Goal: Task Accomplishment & Management: Use online tool/utility

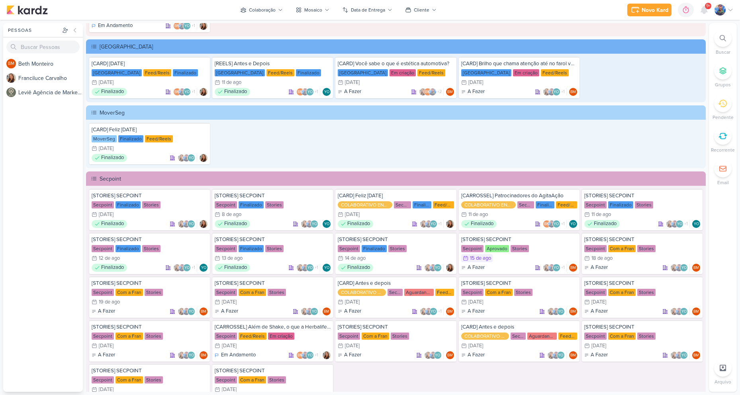
scroll to position [1155, 0]
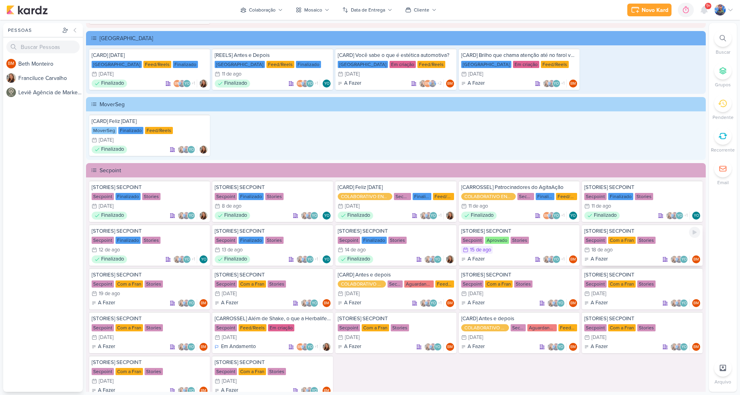
click at [632, 246] on div "[STORIES] SECPOINT Secpoint Com a Fran Stories 18/8 [DATE] A Fazer" at bounding box center [642, 245] width 121 height 41
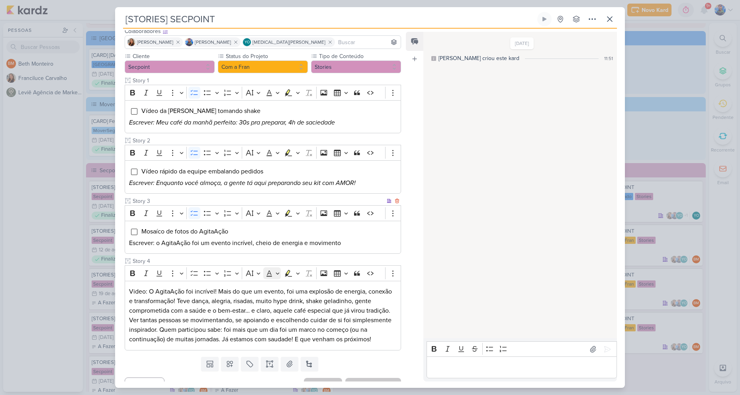
scroll to position [66, 0]
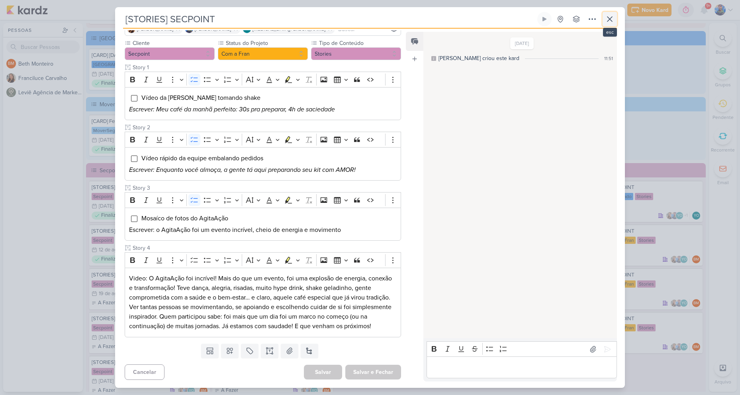
click at [608, 20] on icon at bounding box center [610, 19] width 10 height 10
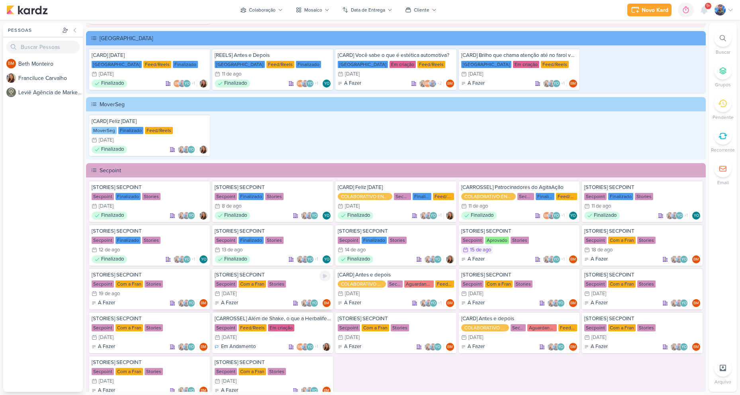
scroll to position [1195, 0]
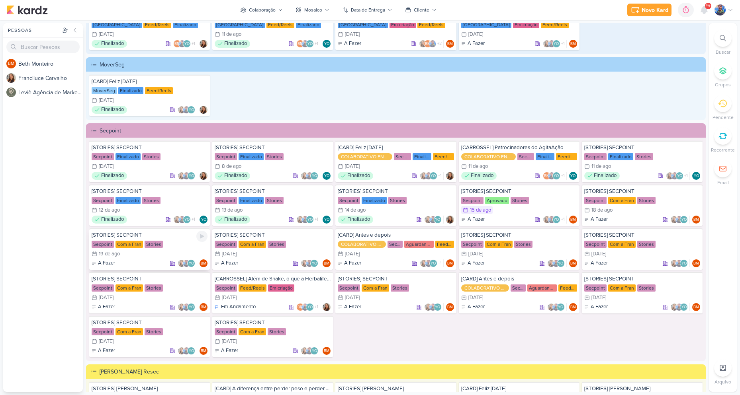
click at [149, 255] on div "19/8 [DATE]" at bounding box center [150, 254] width 116 height 8
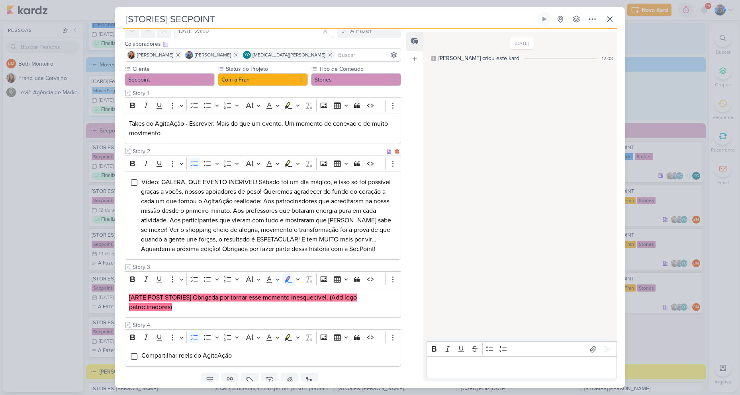
scroll to position [69, 0]
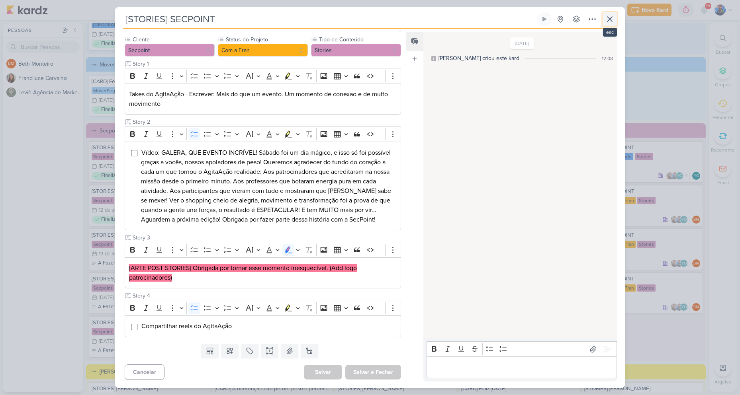
click at [612, 17] on icon at bounding box center [610, 19] width 10 height 10
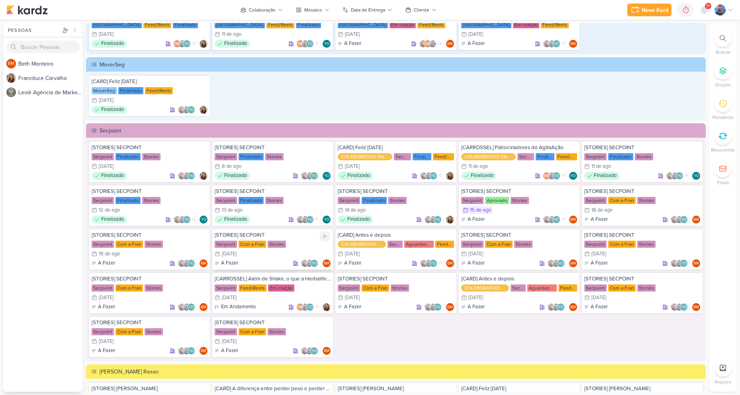
click at [250, 246] on div "Com a Fran" at bounding box center [252, 244] width 27 height 7
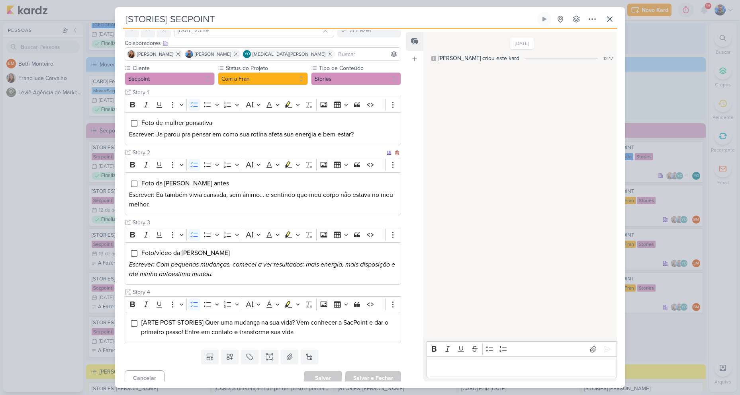
scroll to position [47, 0]
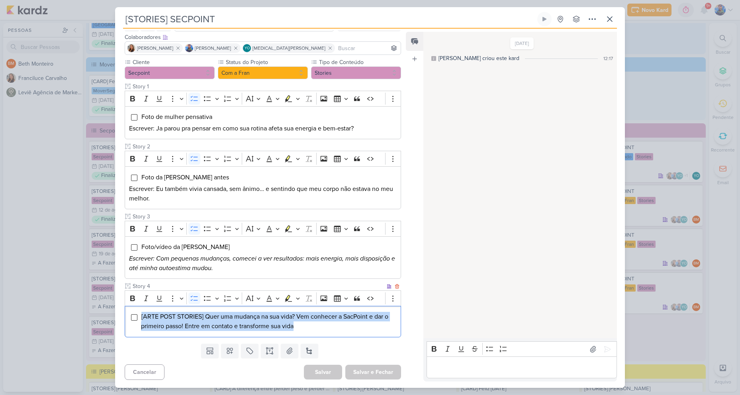
drag, startPoint x: 141, startPoint y: 315, endPoint x: 331, endPoint y: 329, distance: 190.9
click at [331, 329] on li "[ARTE POST STORIES] Quer uma mudança na sua vida? Vem conhecer a SacPoint e dar…" at bounding box center [269, 321] width 256 height 19
click at [297, 301] on icon "Editor toolbar" at bounding box center [298, 299] width 4 height 8
click at [268, 314] on icon "Text highlight toolbar" at bounding box center [264, 313] width 8 height 8
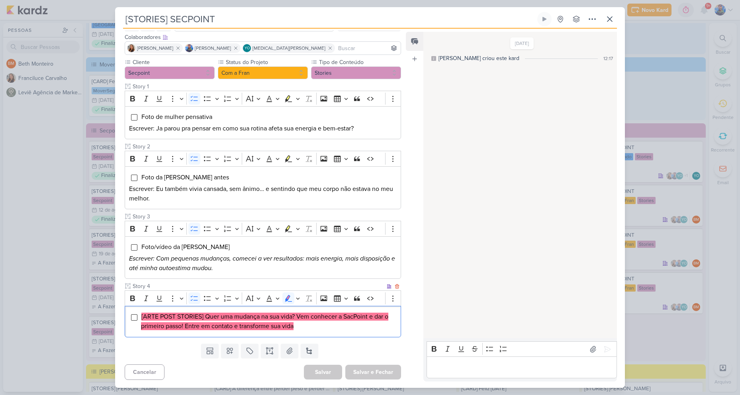
click at [311, 323] on li "[ARTE POST STORIES] Quer uma mudança na sua vida? Vem conhecer a SacPoint e dar…" at bounding box center [269, 321] width 256 height 19
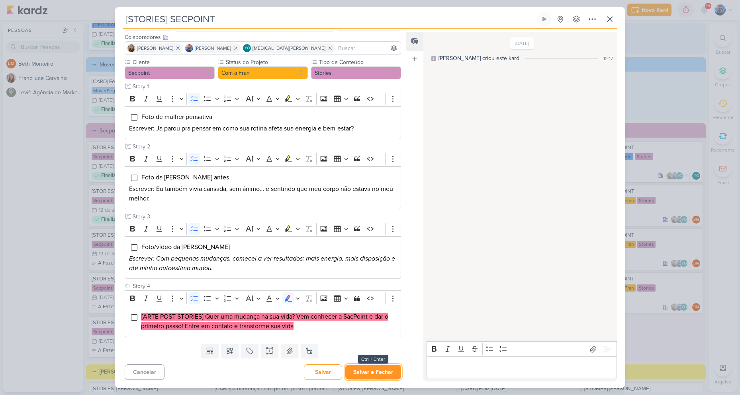
click at [372, 369] on button "Salvar e Fechar" at bounding box center [373, 372] width 56 height 15
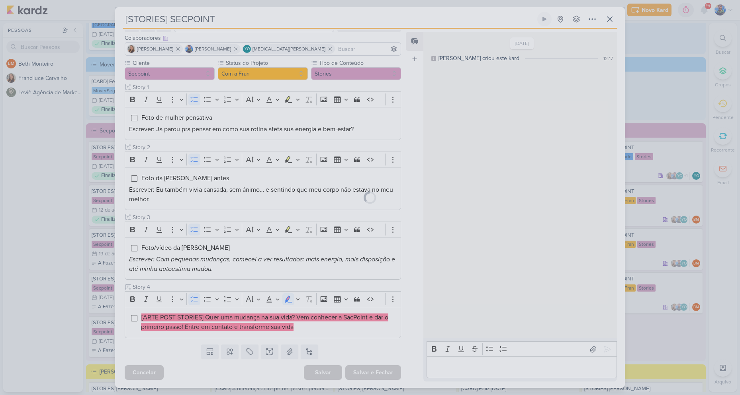
scroll to position [46, 0]
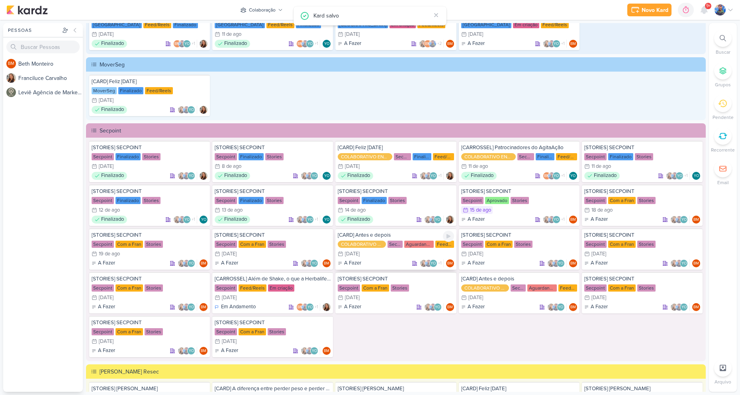
click at [396, 251] on div "21/8 [DATE]" at bounding box center [396, 254] width 116 height 8
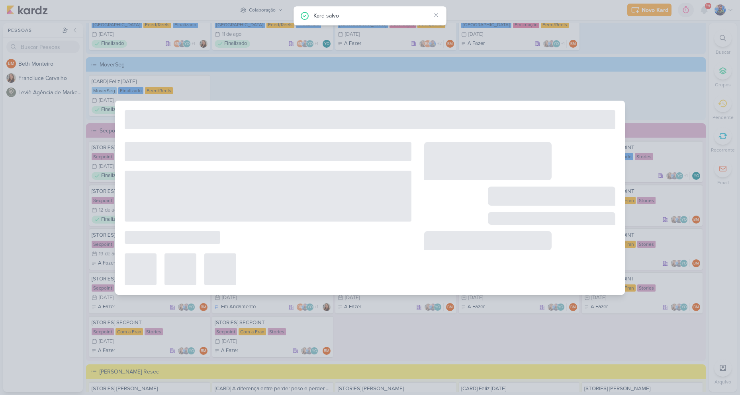
type input "[CARD] Antes e depois"
type input "[DATE] 23:59"
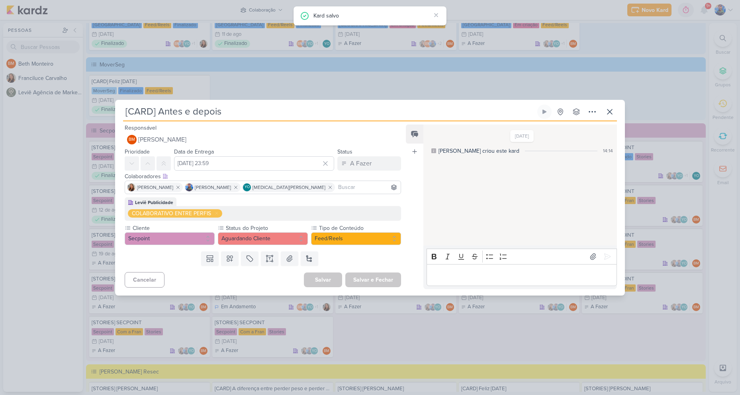
scroll to position [0, 0]
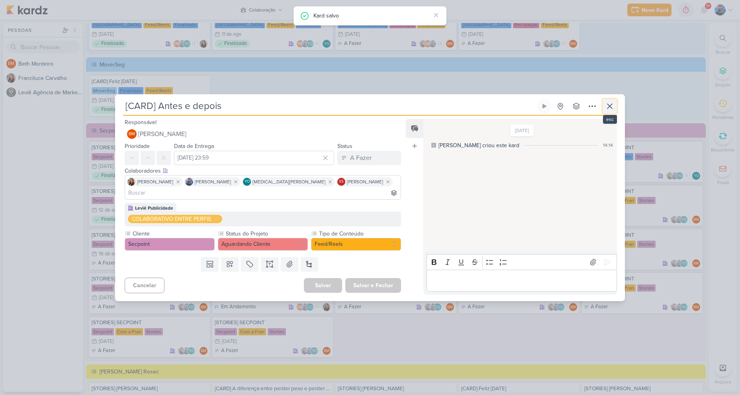
click at [608, 111] on icon at bounding box center [610, 107] width 10 height 10
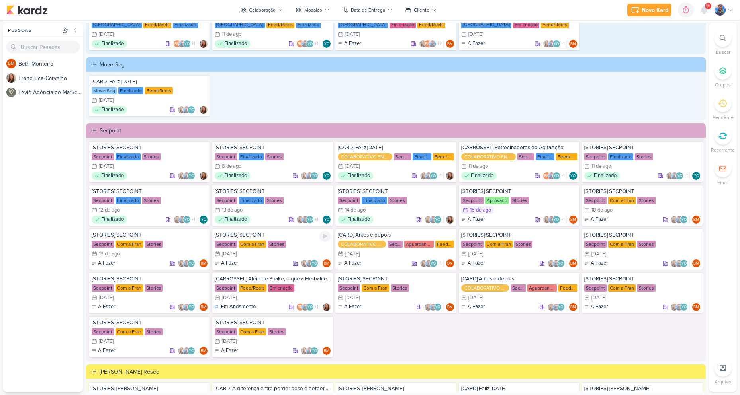
click at [281, 237] on div "[STORIES] SECPOINT" at bounding box center [273, 235] width 116 height 7
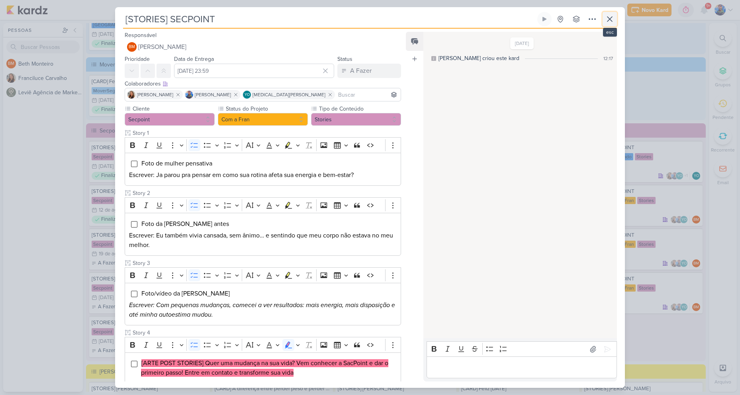
click at [608, 24] on button at bounding box center [610, 19] width 14 height 14
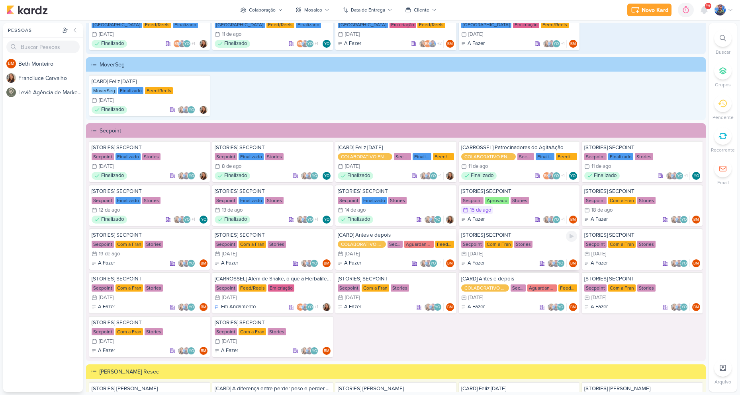
click at [477, 243] on div "Secpoint" at bounding box center [472, 244] width 22 height 7
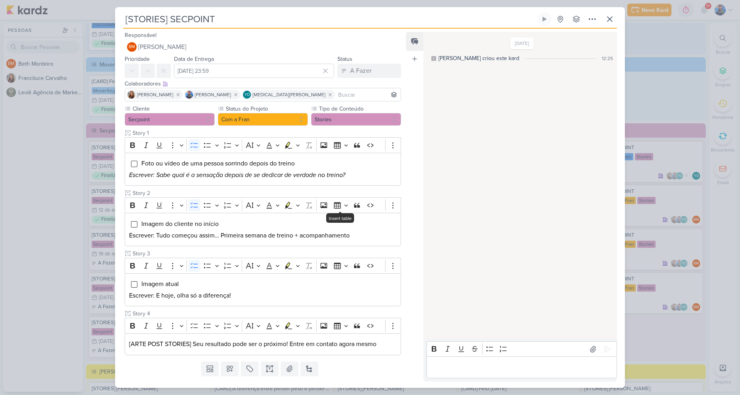
scroll to position [18, 0]
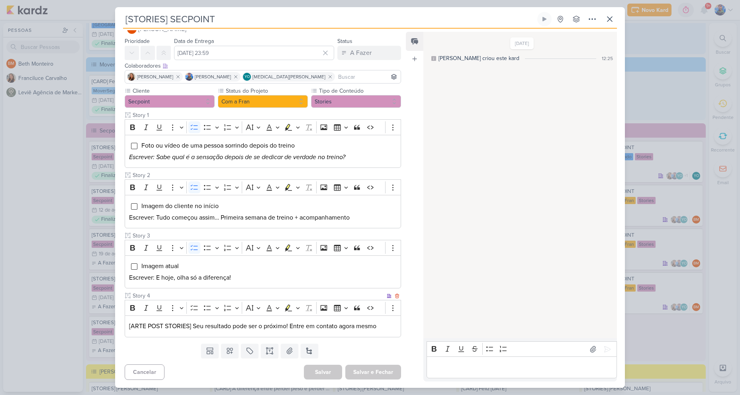
click at [190, 323] on p "[ARTE POST STORIES] Seu resultado pode ser o próximo! Entre em contato agora me…" at bounding box center [263, 327] width 268 height 10
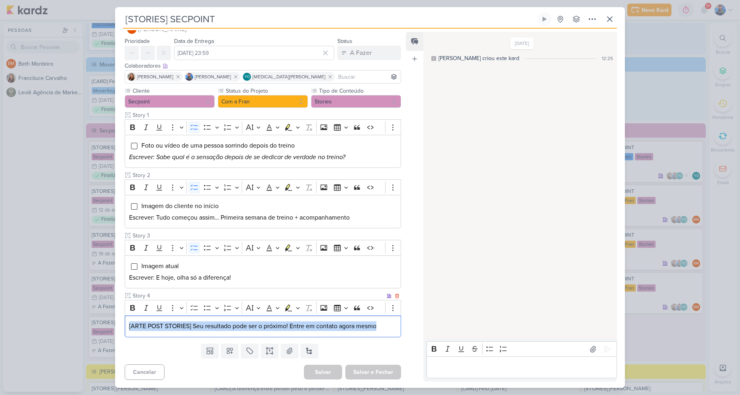
click at [190, 323] on p "[ARTE POST STORIES] Seu resultado pode ser o próximo! Entre em contato agora me…" at bounding box center [263, 327] width 268 height 10
click at [299, 308] on icon "Editor toolbar" at bounding box center [298, 308] width 4 height 8
click at [265, 323] on icon "Text highlight toolbar" at bounding box center [264, 322] width 8 height 8
click at [345, 330] on mark "[ARTE POST STORIES] Seu resultado pode ser o próximo! Entre em contato agora me…" at bounding box center [252, 327] width 247 height 8
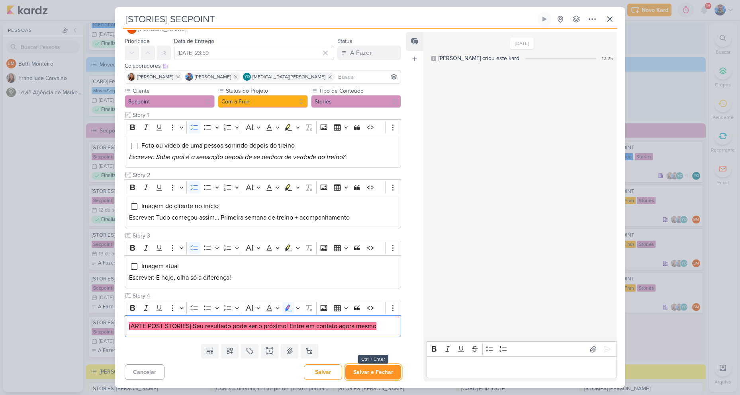
click at [366, 374] on button "Salvar e Fechar" at bounding box center [373, 372] width 56 height 15
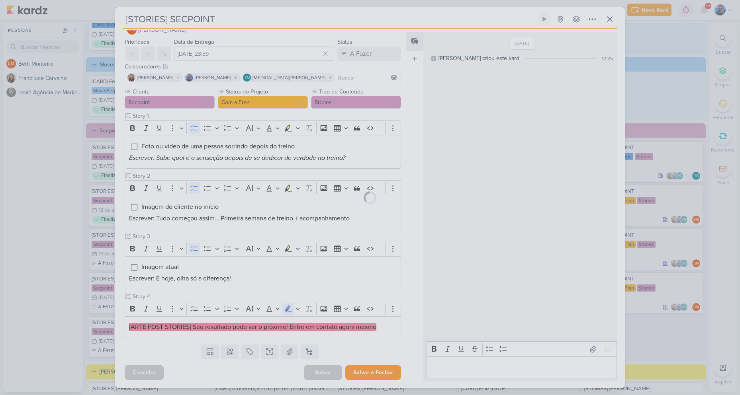
scroll to position [17, 0]
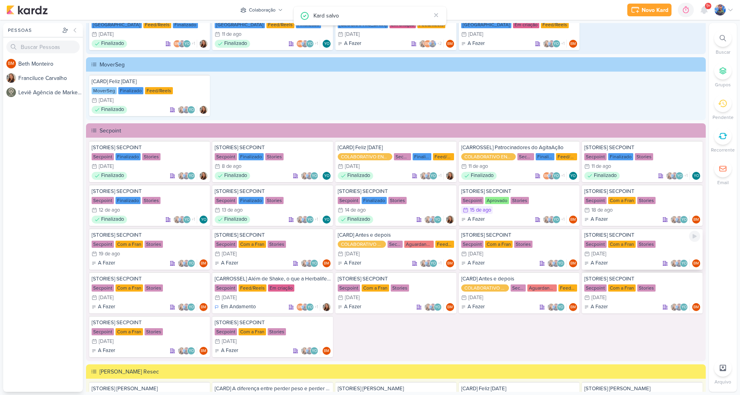
click at [606, 252] on div "[DATE]" at bounding box center [598, 254] width 15 height 5
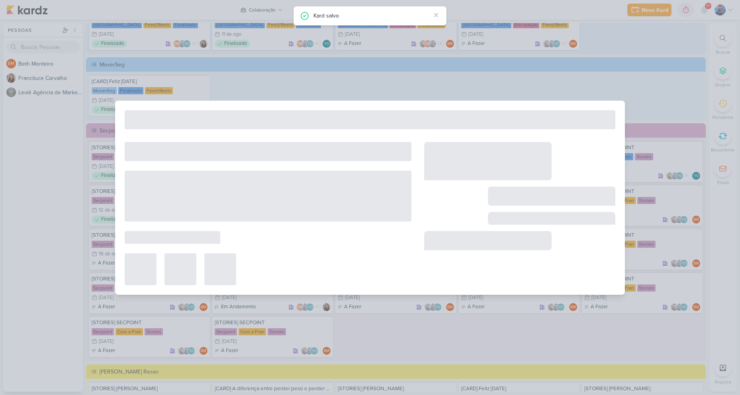
type input "[DATE] 23:59"
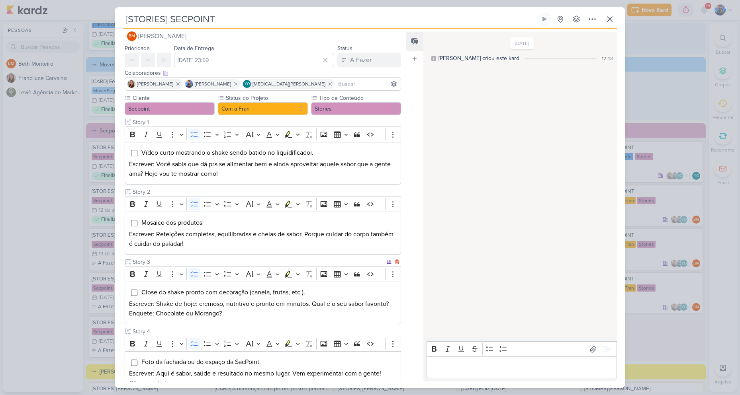
scroll to position [0, 0]
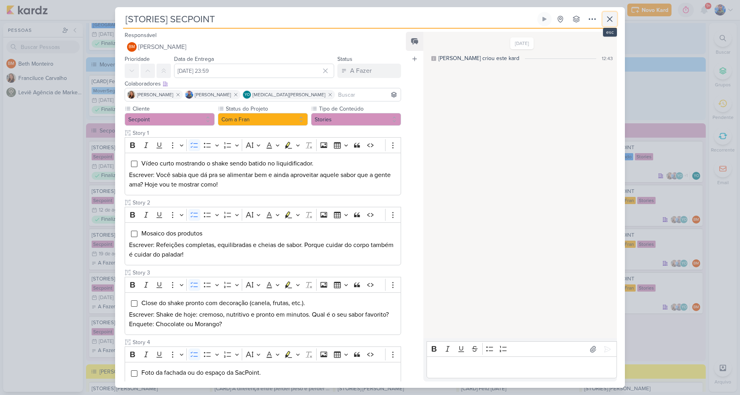
click at [610, 22] on icon at bounding box center [610, 19] width 10 height 10
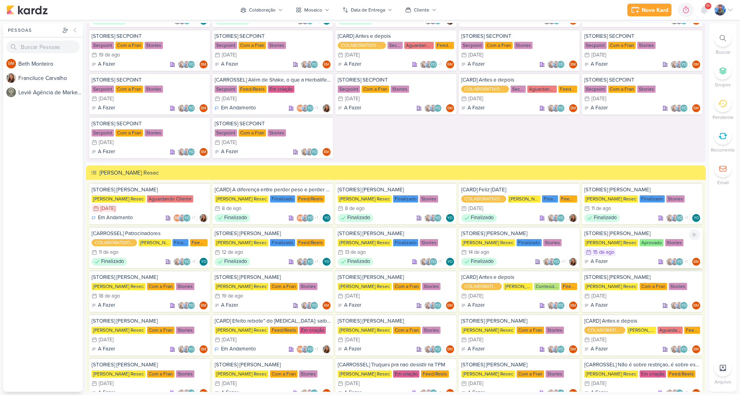
scroll to position [1434, 0]
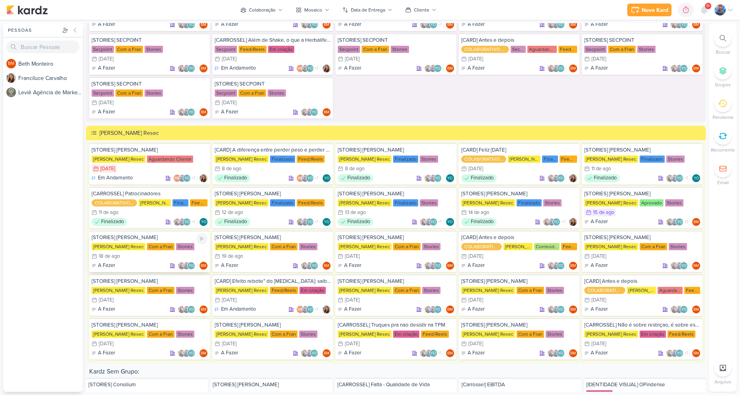
click at [148, 258] on div "18/8 [DATE]" at bounding box center [150, 256] width 116 height 8
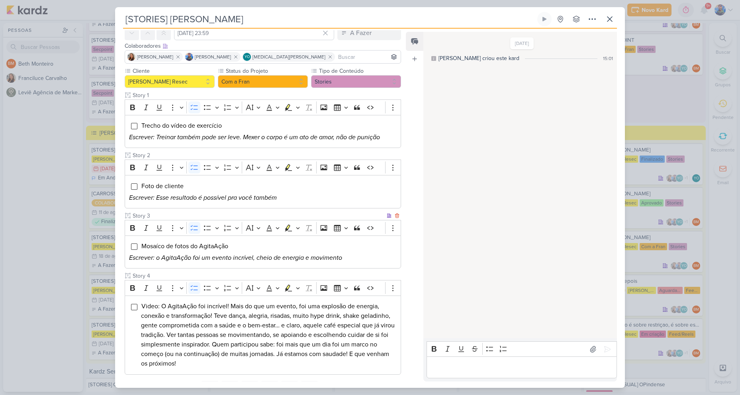
scroll to position [35, 0]
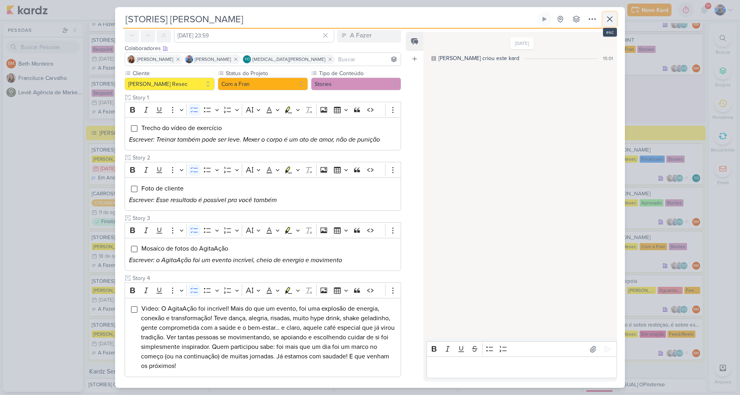
click at [615, 16] on button at bounding box center [610, 19] width 14 height 14
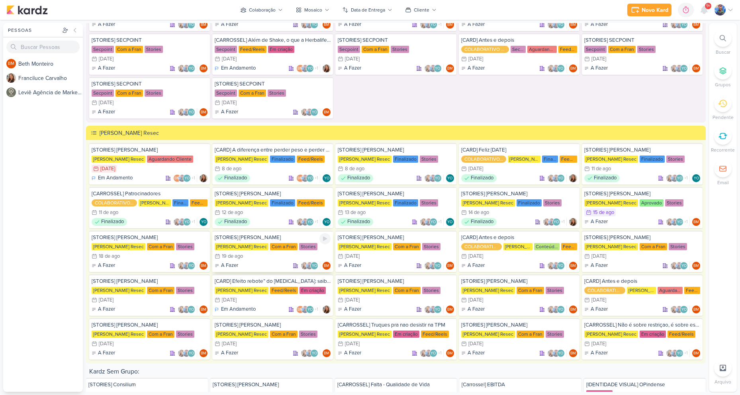
click at [270, 244] on div "Com a Fran" at bounding box center [283, 246] width 27 height 7
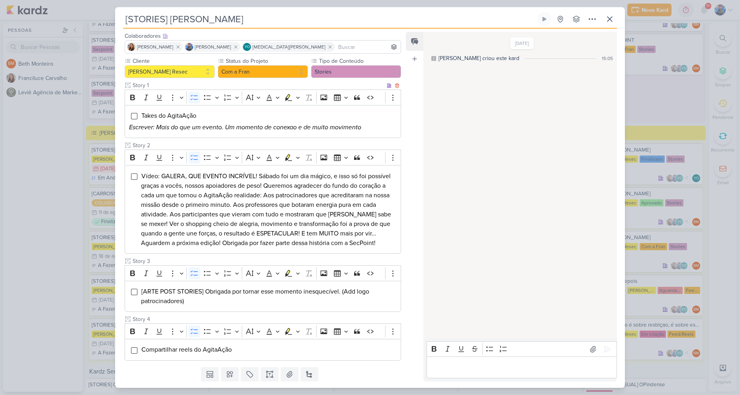
scroll to position [71, 0]
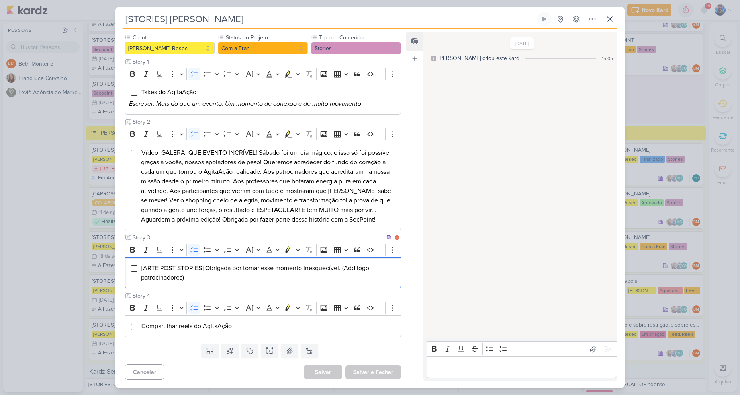
click at [182, 276] on span "[ARTE POST STORIES] Obrigada por tornar esse momento inesquecível. (Add logo pa…" at bounding box center [255, 273] width 228 height 18
click at [296, 251] on icon "Editor toolbar" at bounding box center [298, 250] width 4 height 8
click at [260, 263] on button "Pink marker" at bounding box center [264, 264] width 12 height 12
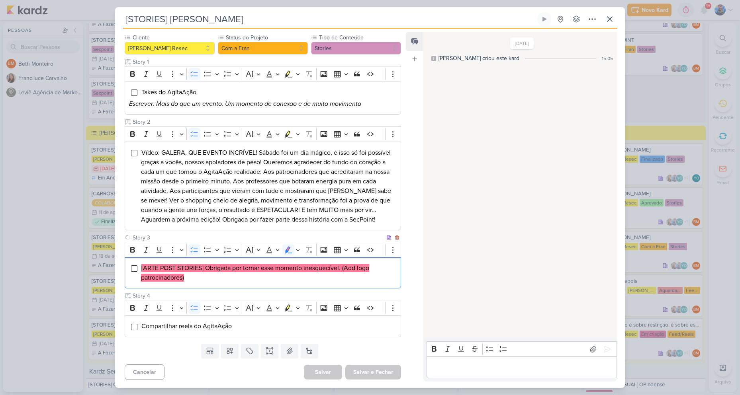
click at [254, 273] on li "[ARTE POST STORIES] Obrigada por tornar esse momento inesquecível. (Add logo pa…" at bounding box center [269, 273] width 256 height 19
click at [367, 370] on button "Salvar e Fechar" at bounding box center [373, 372] width 56 height 15
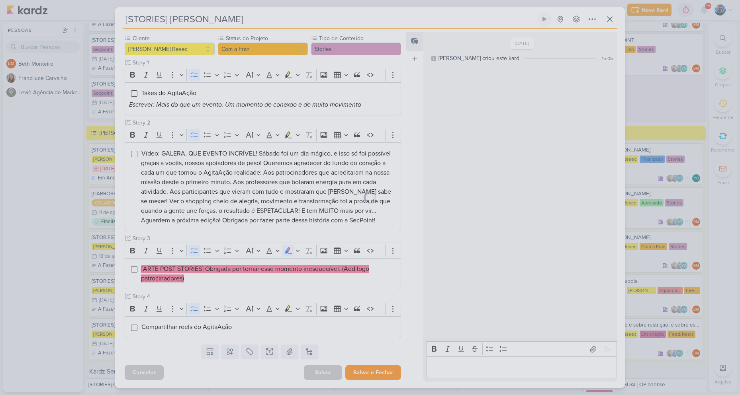
scroll to position [70, 0]
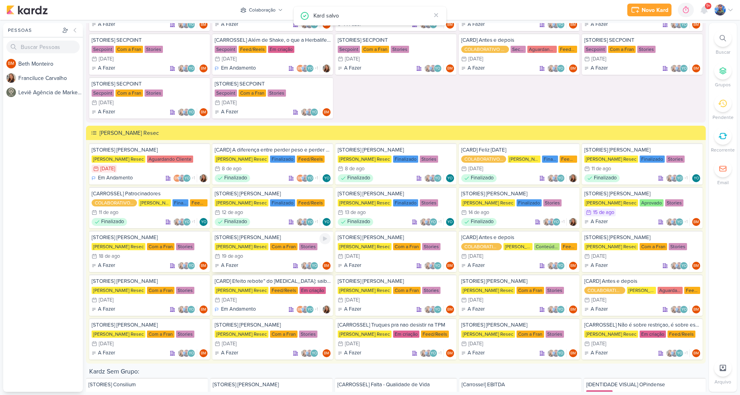
click at [254, 258] on div "19/8 [DATE]" at bounding box center [273, 256] width 116 height 8
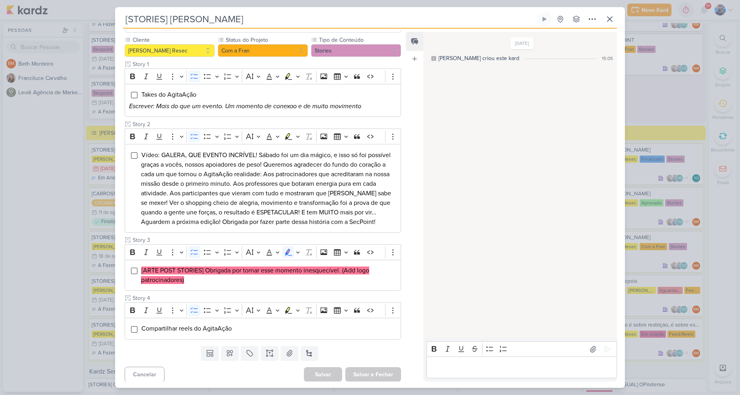
scroll to position [71, 0]
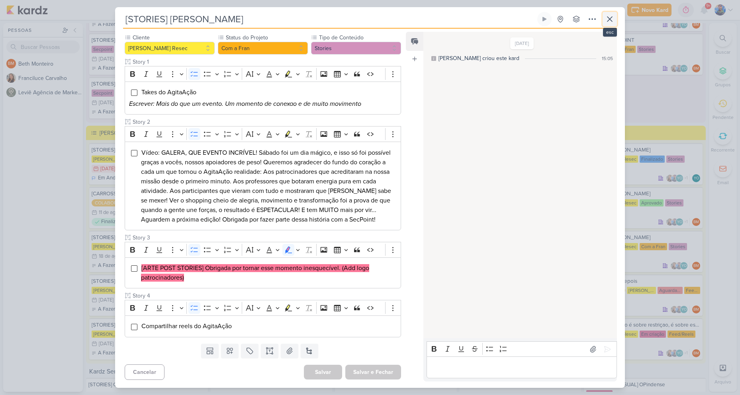
click at [605, 22] on icon at bounding box center [610, 19] width 10 height 10
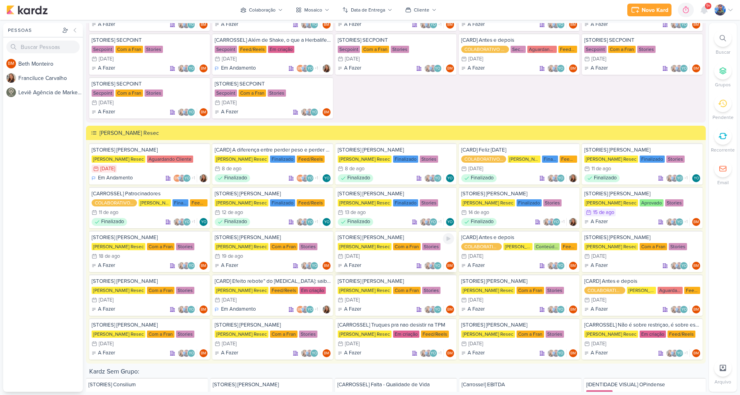
click at [387, 259] on div "20/8 [DATE]" at bounding box center [396, 256] width 116 height 8
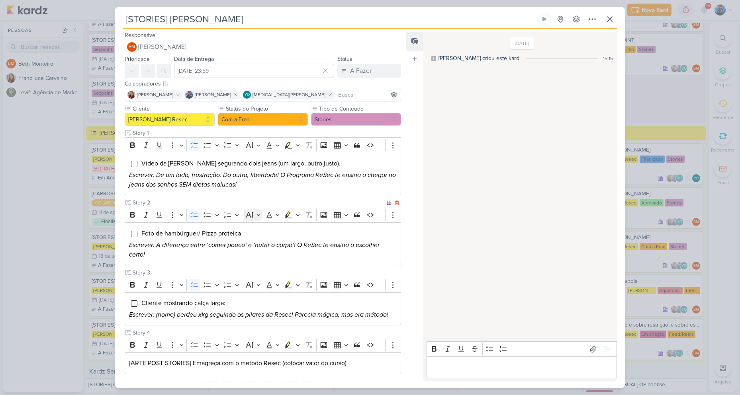
scroll to position [37, 0]
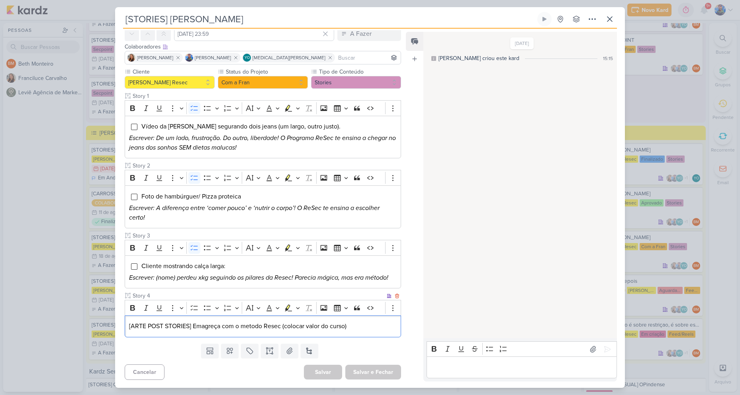
click at [267, 329] on p "[ARTE POST STORIES] Emagreça com o metodo Resec (colocar valor do curso)" at bounding box center [263, 327] width 268 height 10
click at [297, 306] on icon "Editor toolbar" at bounding box center [298, 308] width 4 height 8
click at [268, 324] on icon "Text highlight toolbar" at bounding box center [264, 322] width 8 height 8
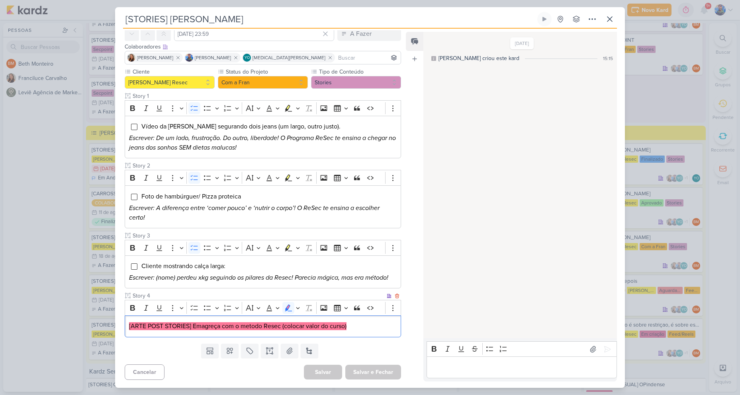
click at [365, 328] on p "[ARTE POST STORIES] Emagreça com o metodo Resec (colocar valor do curso)" at bounding box center [263, 327] width 268 height 10
click at [358, 323] on p "[ARTE POST STORIES] Emagreça com o metodo Resec (colocar valor do curso)" at bounding box center [263, 327] width 268 height 10
click at [361, 366] on button "Salvar e Fechar" at bounding box center [373, 372] width 56 height 15
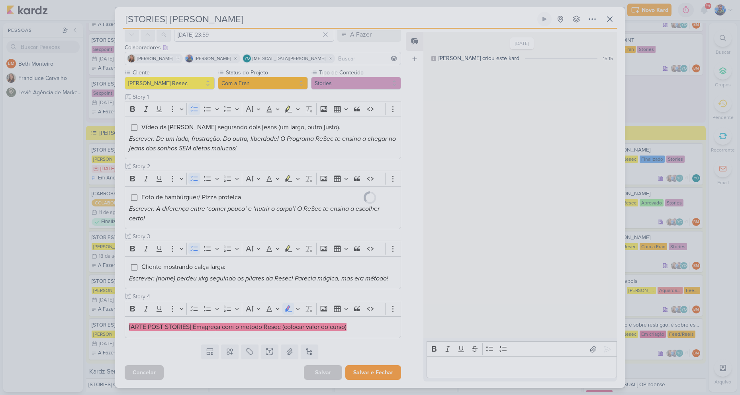
scroll to position [36, 0]
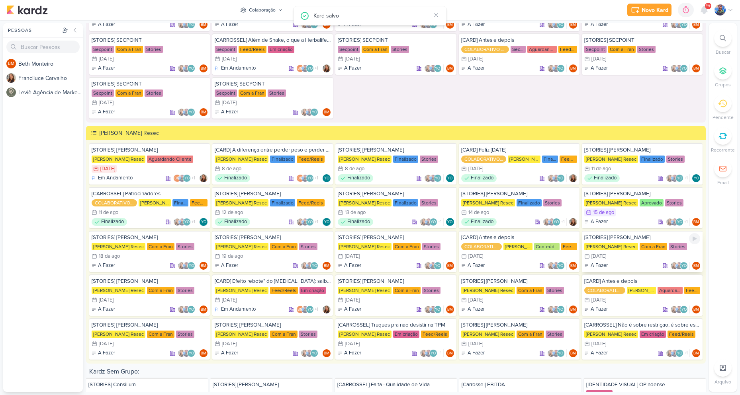
click at [631, 253] on div "21/8 [DATE]" at bounding box center [642, 256] width 116 height 8
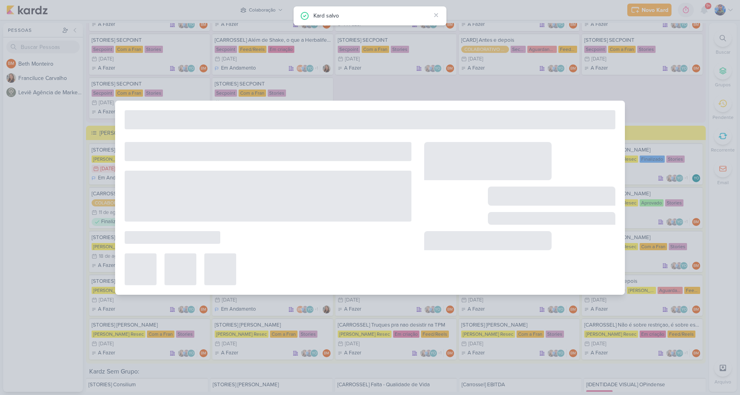
type input "[DATE] 23:59"
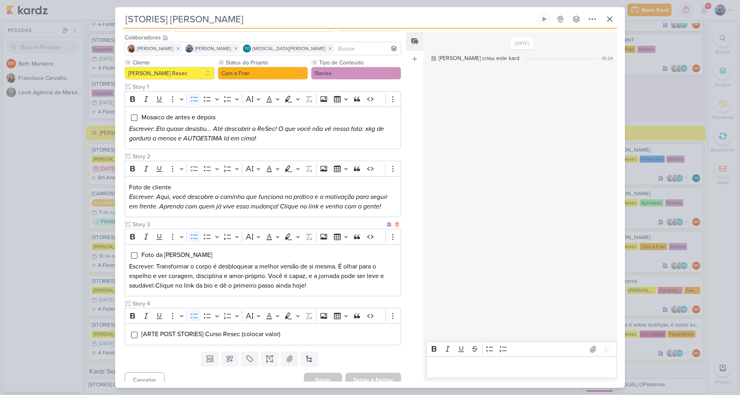
scroll to position [54, 0]
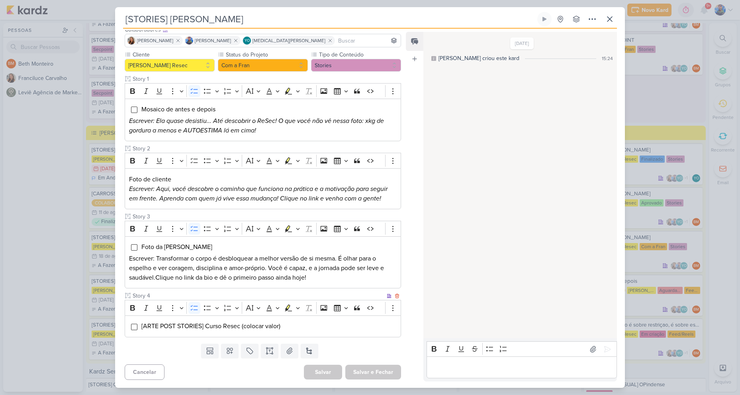
click at [271, 329] on span "[ARTE POST STORIES] Curso Resec (colocar valor)" at bounding box center [210, 327] width 139 height 8
click at [300, 311] on button "Highlight" at bounding box center [297, 308] width 7 height 12
click at [267, 319] on icon "Text highlight toolbar" at bounding box center [264, 322] width 8 height 8
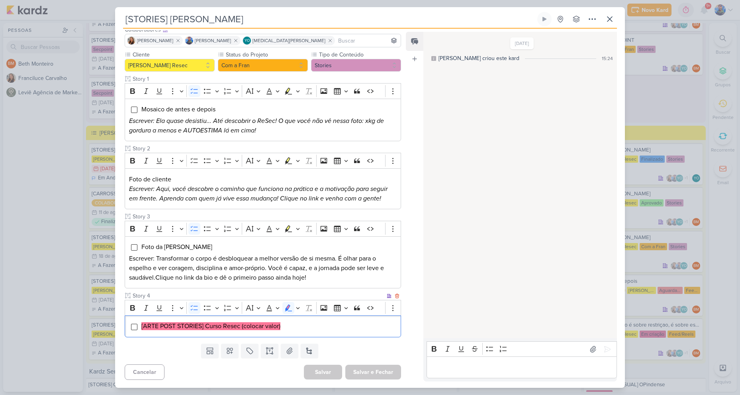
click at [295, 326] on li "[ARTE POST STORIES] Curso Resec (colocar valor)" at bounding box center [269, 327] width 256 height 10
click at [355, 367] on button "Salvar e Fechar" at bounding box center [373, 372] width 56 height 15
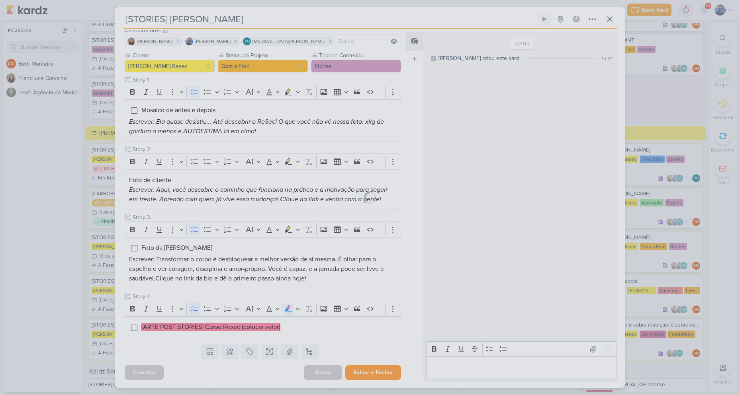
scroll to position [53, 0]
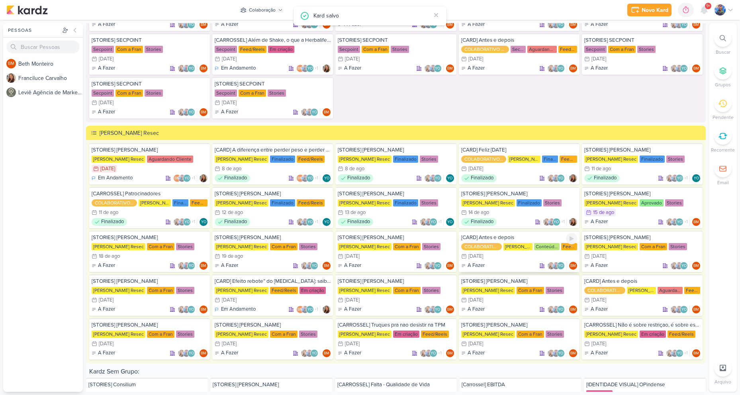
click at [497, 256] on div "21/8 [DATE]" at bounding box center [519, 256] width 116 height 8
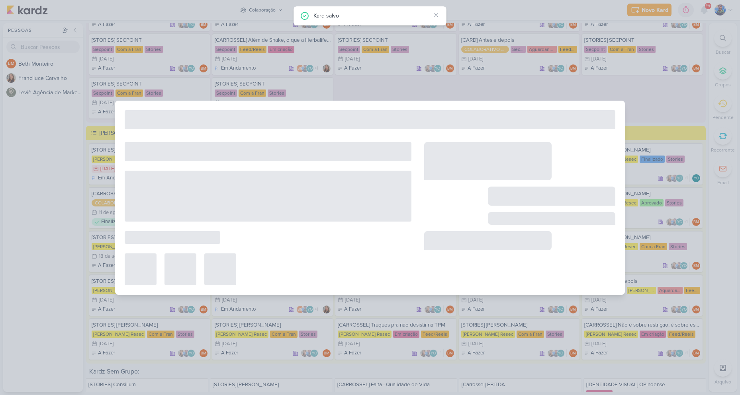
type input "[CARD] Antes e depois"
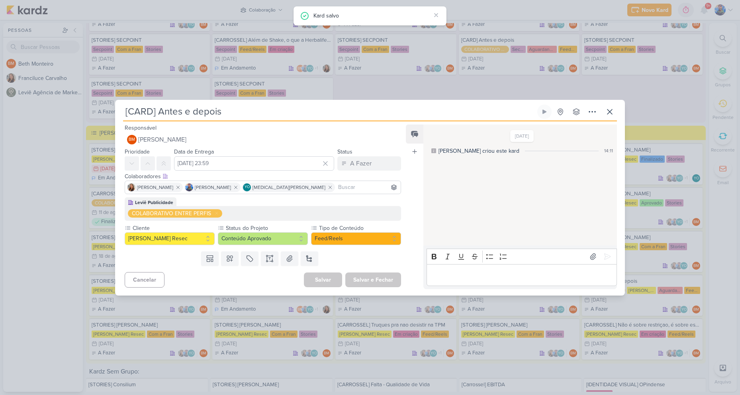
scroll to position [0, 0]
click at [609, 112] on icon at bounding box center [610, 112] width 10 height 10
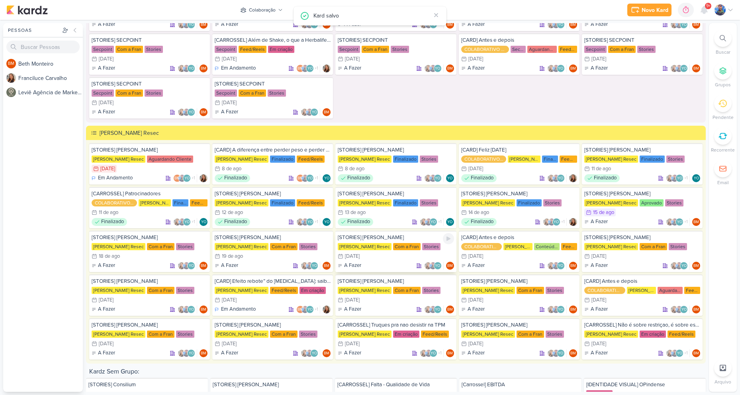
click at [401, 254] on div "20/8 [DATE]" at bounding box center [396, 256] width 116 height 8
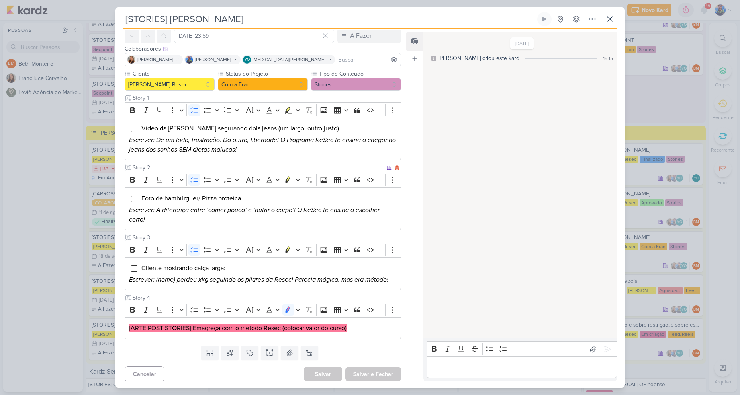
scroll to position [37, 0]
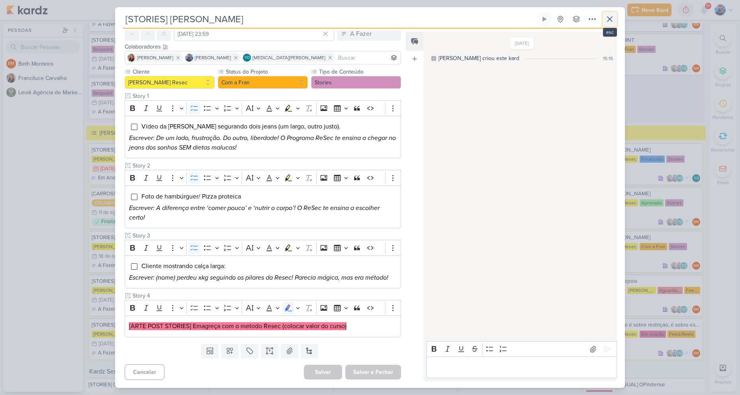
click at [608, 15] on icon at bounding box center [610, 19] width 10 height 10
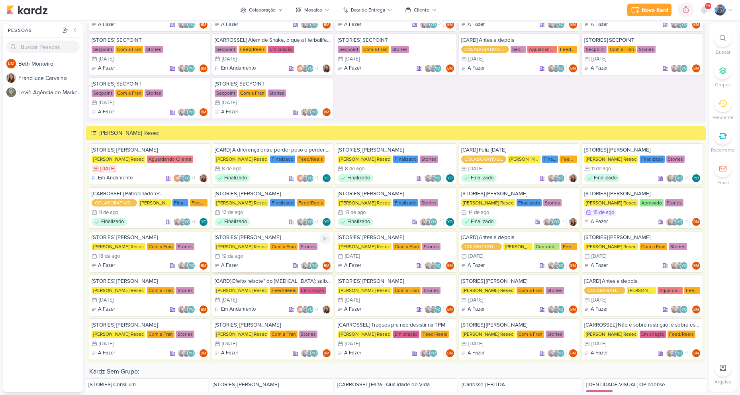
click at [276, 257] on div "19/8 [DATE]" at bounding box center [273, 256] width 116 height 8
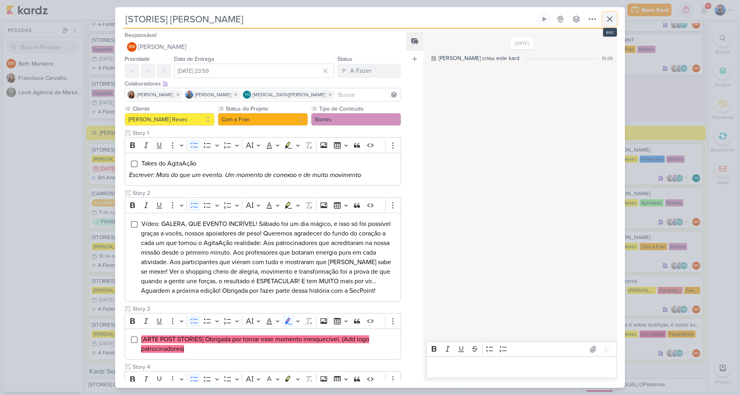
click at [609, 14] on icon at bounding box center [610, 19] width 10 height 10
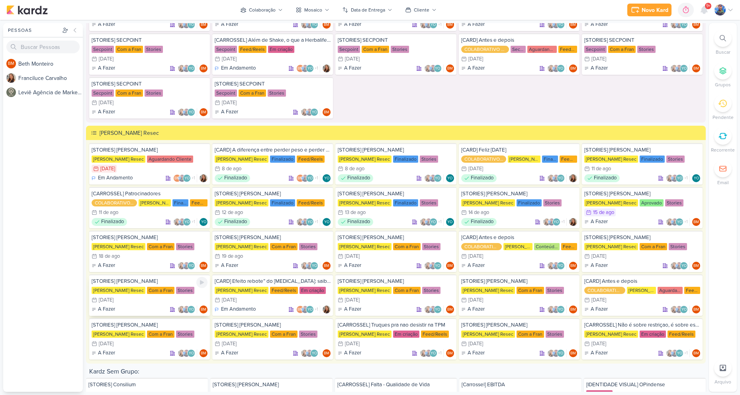
click at [164, 299] on div "22/8 [DATE]" at bounding box center [150, 300] width 116 height 8
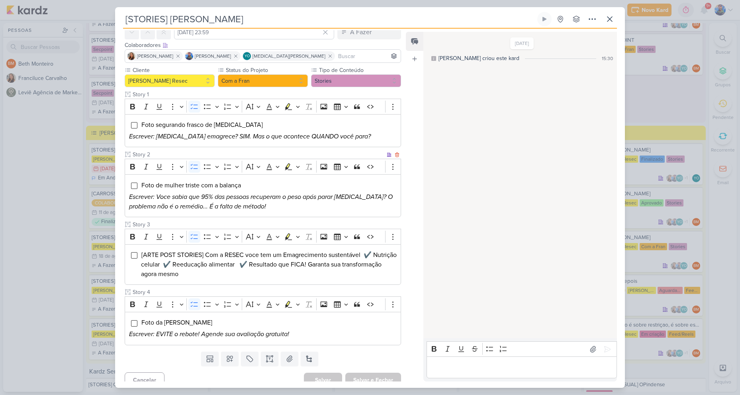
scroll to position [47, 0]
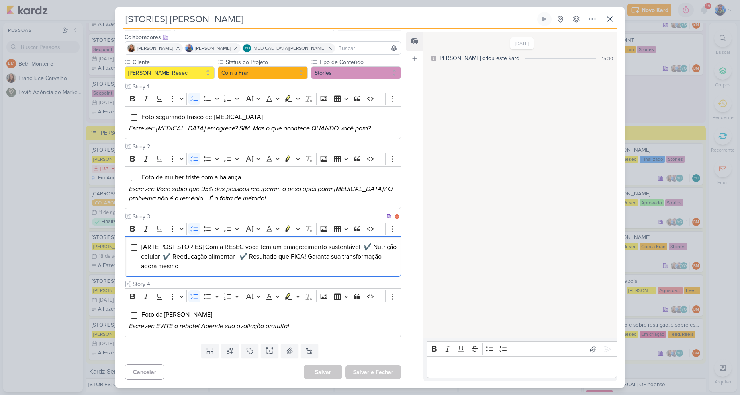
click at [223, 250] on span "[ARTE POST STORIES] Com a RESEC voce tem um Emagrecimento sustentável ✔️ Nutriç…" at bounding box center [269, 256] width 256 height 27
click at [223, 251] on span "[ARTE POST STORIES] Com a RESEC voce tem um Emagrecimento sustentável ✔️ Nutriç…" at bounding box center [269, 256] width 256 height 27
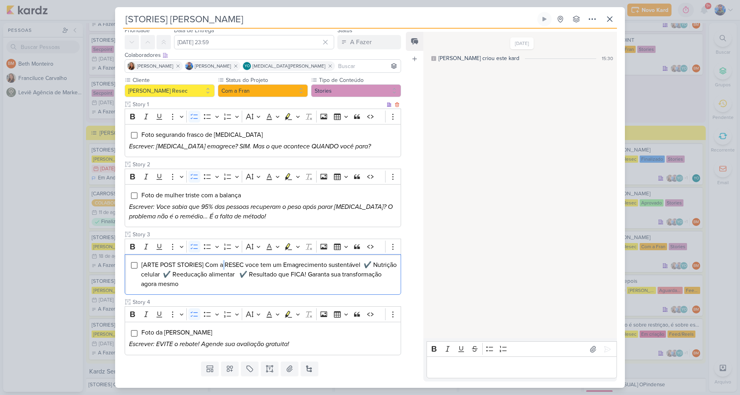
scroll to position [7, 0]
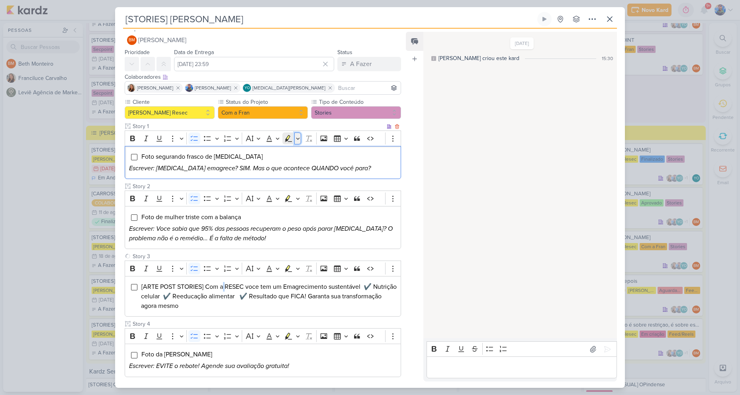
click at [298, 137] on icon "Editor toolbar" at bounding box center [298, 139] width 4 height 8
click at [267, 152] on icon "Text highlight toolbar" at bounding box center [264, 153] width 8 height 8
click at [282, 299] on span "[ARTE POST STORIES] Com a RESEC voce tem um Emagrecimento sustentável ✔️ Nutriç…" at bounding box center [269, 296] width 256 height 27
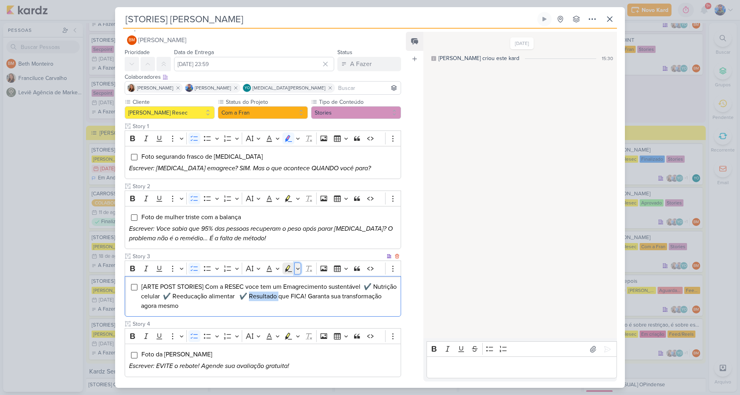
click at [299, 269] on icon "Editor toolbar" at bounding box center [298, 269] width 4 height 8
click at [264, 284] on icon "Text highlight toolbar" at bounding box center [264, 282] width 7 height 7
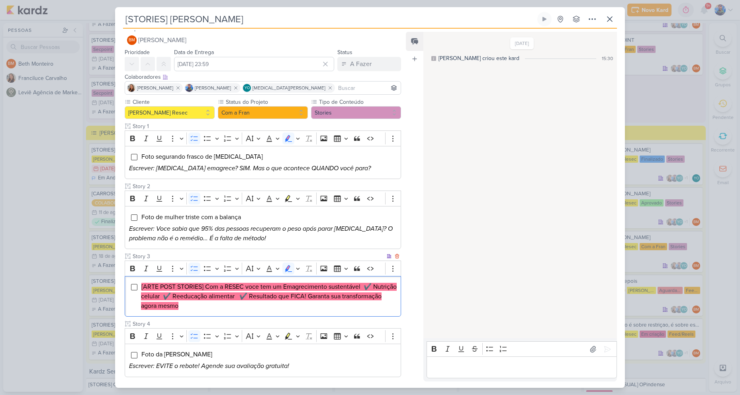
click at [315, 295] on mark "[ARTE POST STORIES] Com a RESEC voce tem um Emagrecimento sustentável ✔️ Nutriç…" at bounding box center [269, 296] width 256 height 27
click at [610, 20] on icon at bounding box center [609, 19] width 5 height 5
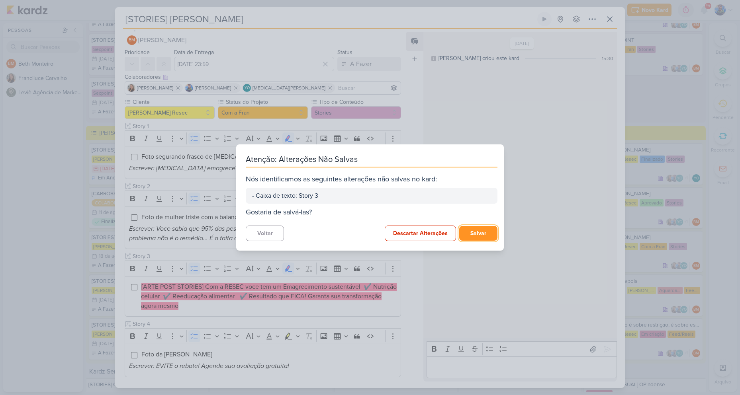
click at [470, 229] on button "Salvar" at bounding box center [478, 233] width 38 height 15
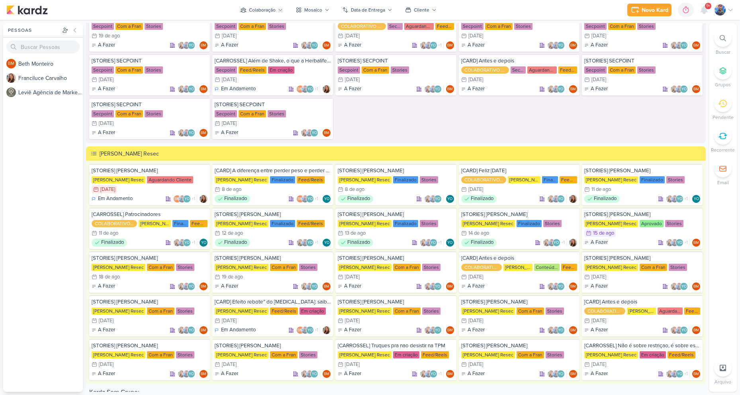
scroll to position [1428, 0]
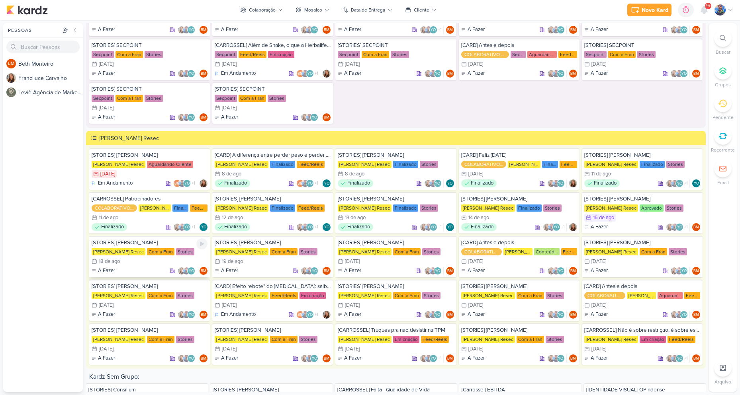
click at [160, 256] on div "[PERSON_NAME] Resec Com a Fran Stories" at bounding box center [150, 252] width 116 height 8
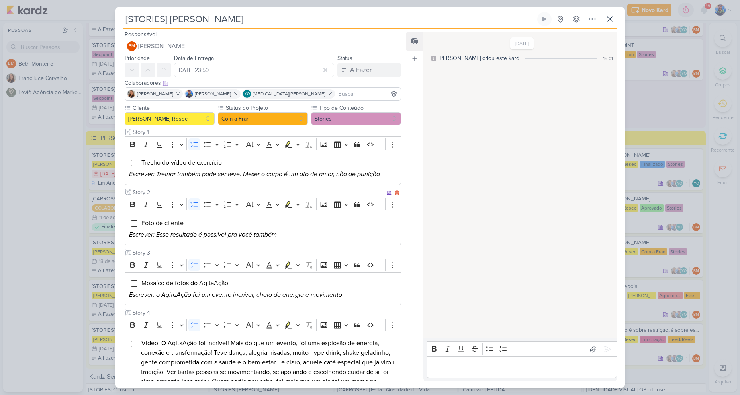
scroll to position [0, 0]
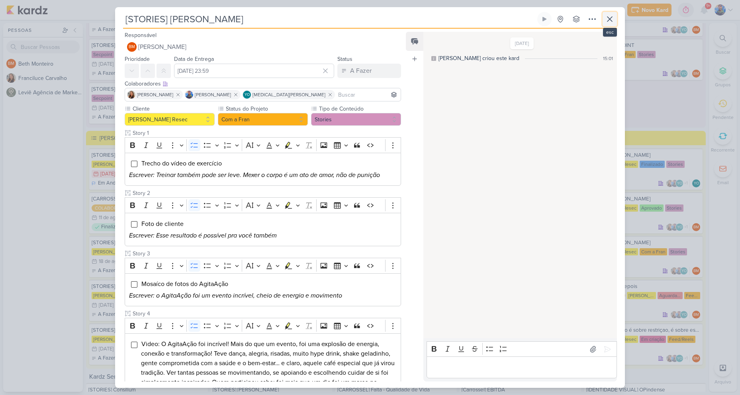
click at [612, 18] on icon at bounding box center [610, 19] width 10 height 10
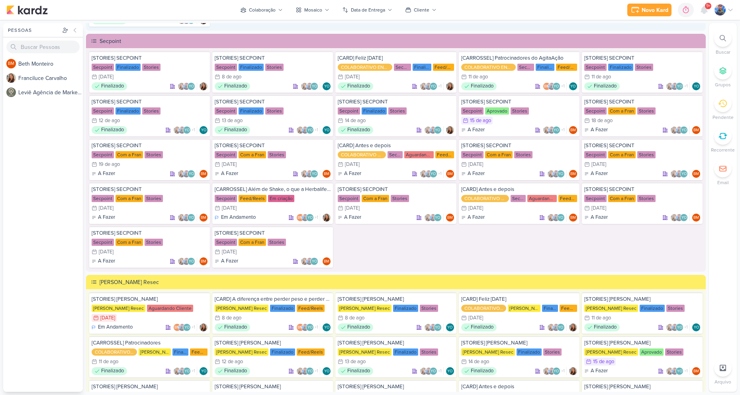
scroll to position [1269, 0]
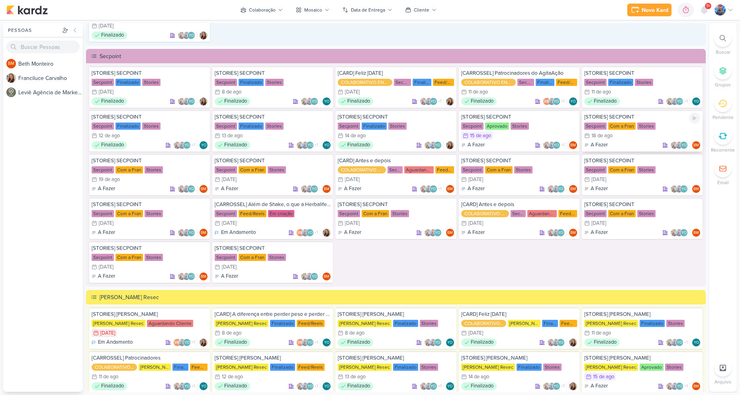
click at [626, 127] on div "Com a Fran" at bounding box center [621, 126] width 27 height 7
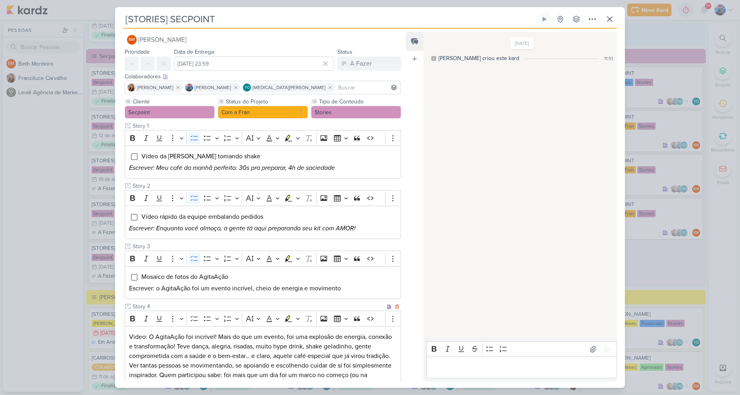
scroll to position [0, 0]
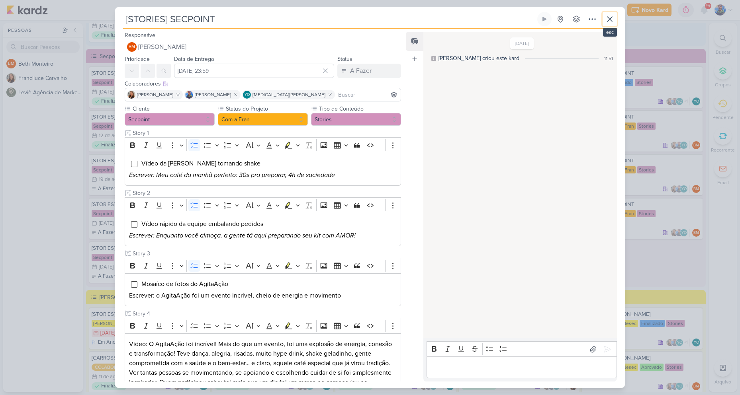
click at [613, 18] on icon at bounding box center [610, 19] width 10 height 10
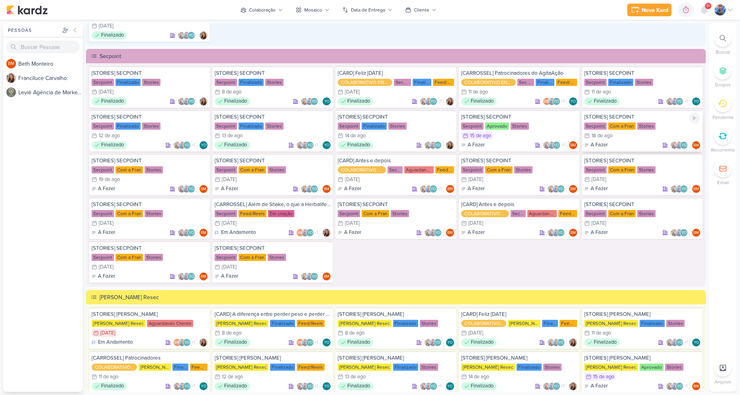
click at [620, 127] on div "Com a Fran" at bounding box center [621, 126] width 27 height 7
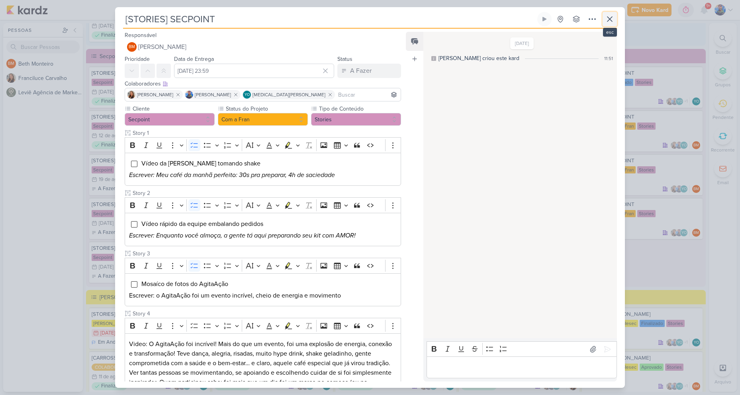
click at [616, 20] on button at bounding box center [610, 19] width 14 height 14
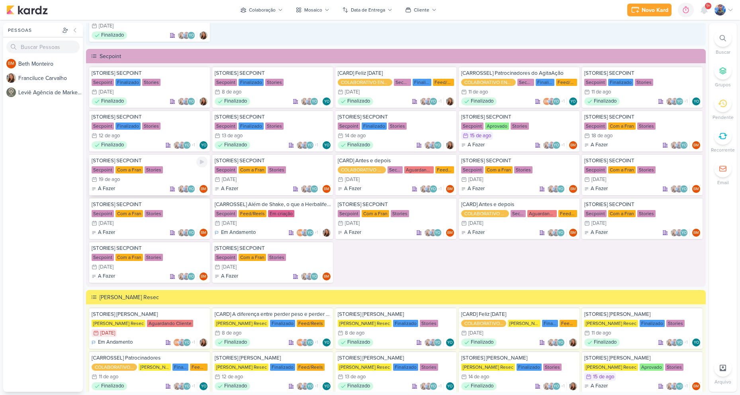
click at [140, 178] on div "19/8 [DATE]" at bounding box center [150, 180] width 116 height 8
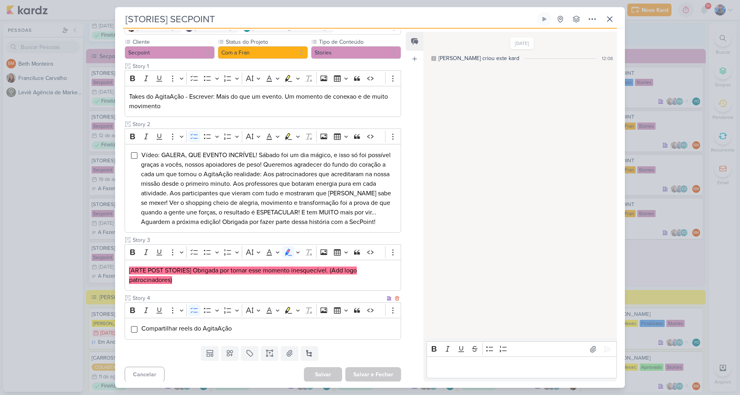
scroll to position [69, 0]
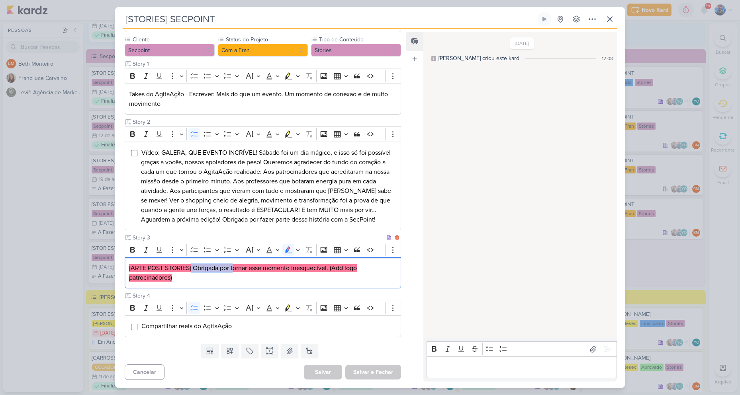
drag, startPoint x: 192, startPoint y: 266, endPoint x: 235, endPoint y: 260, distance: 43.7
click at [235, 260] on div "[ARTE POST STORIES] Obrigada por tornar esse momento inesquecível. (Add logo pa…" at bounding box center [263, 273] width 276 height 31
click at [198, 266] on mark "[ARTE POST STORIES] Obrigada por tornar esse momento inesquecível. (Add logo pa…" at bounding box center [243, 273] width 228 height 18
drag, startPoint x: 192, startPoint y: 267, endPoint x: 248, endPoint y: 262, distance: 56.3
click at [248, 262] on div "[ARTE POST STORIES] Obrigada por tornar esse momento inesquecível. (Add logo pa…" at bounding box center [263, 273] width 276 height 31
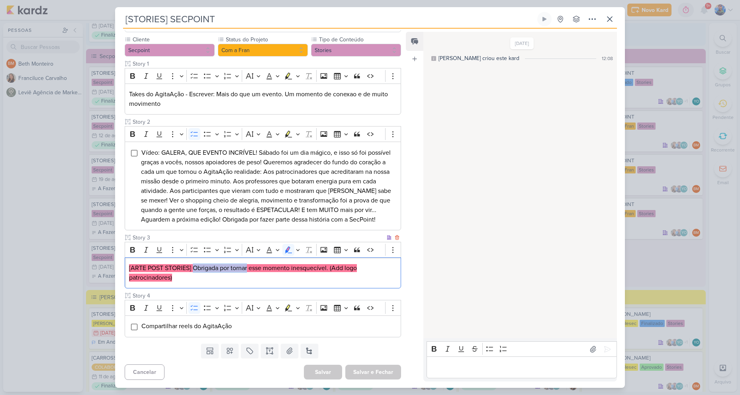
copy mark "Obrigada por tornar"
click at [269, 276] on p "[ARTE POST STORIES] Obrigada por tornar esse momento inesquecível. (Add logo pa…" at bounding box center [263, 273] width 268 height 19
drag, startPoint x: 250, startPoint y: 266, endPoint x: 330, endPoint y: 271, distance: 79.8
click at [330, 271] on mark "[ARTE POST STORIES] Obrigada por tornar esse momento inesquecível. (Add logo pa…" at bounding box center [243, 273] width 228 height 18
copy mark "esse momento inesquecível."
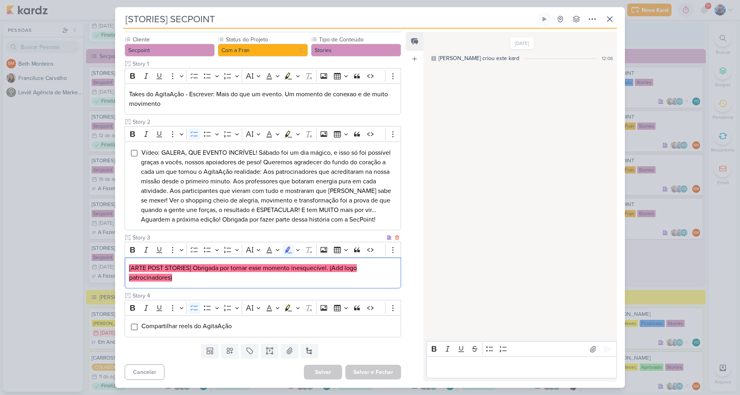
click at [182, 284] on div "[ARTE POST STORIES] Obrigada por tornar esse momento inesquecível. (Add logo pa…" at bounding box center [263, 273] width 276 height 31
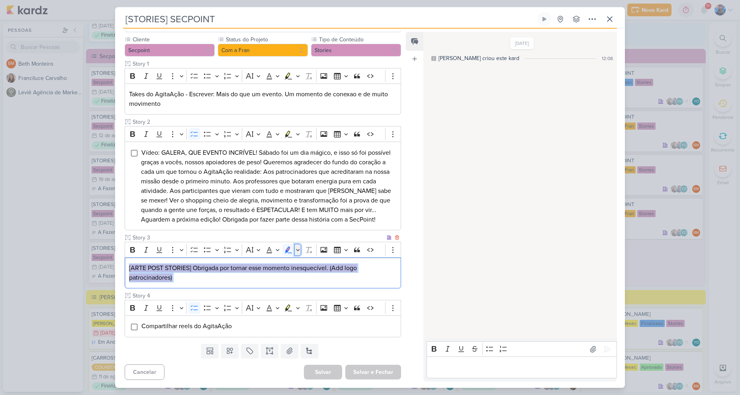
click at [296, 252] on icon "Editor toolbar" at bounding box center [298, 250] width 4 height 8
click at [255, 262] on button "Green marker" at bounding box center [251, 264] width 12 height 12
click at [262, 273] on p "[ARTE POST STORIES] Obrigada por tornar esse momento inesquecível. (Add logo pa…" at bounding box center [263, 273] width 268 height 19
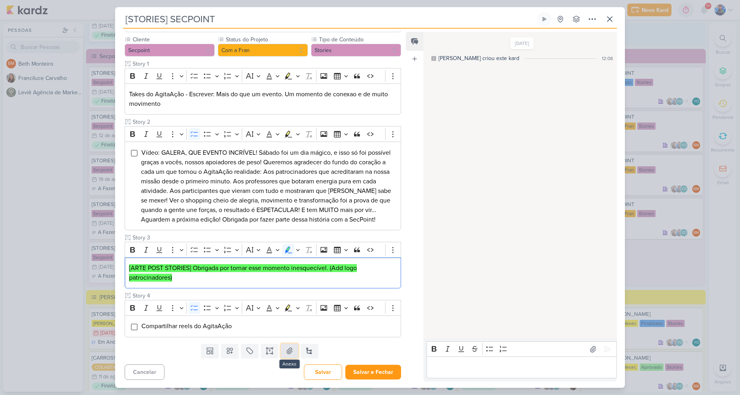
click at [288, 350] on icon at bounding box center [290, 351] width 6 height 6
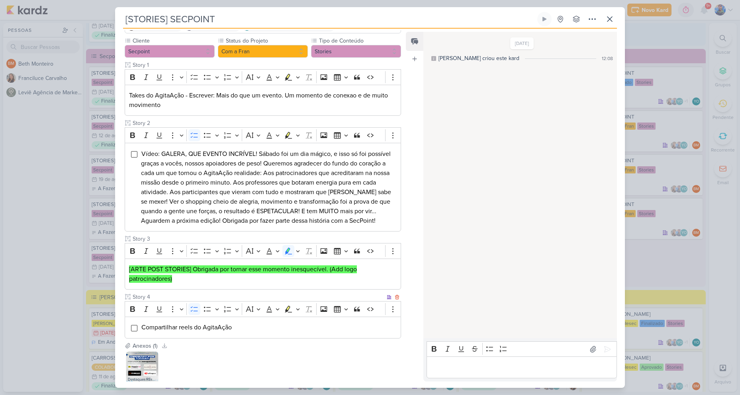
scroll to position [0, 0]
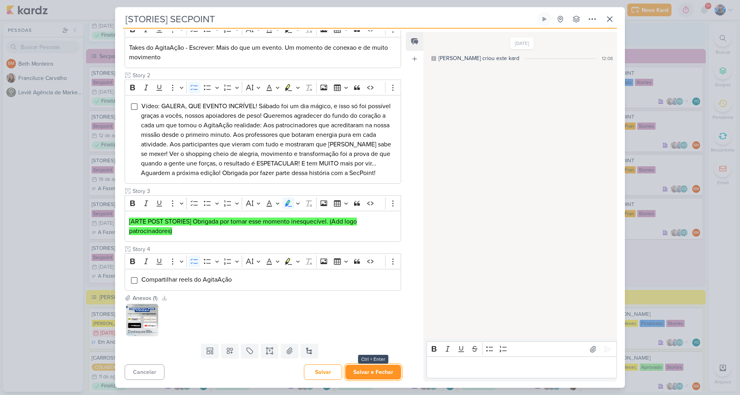
click at [379, 366] on button "Salvar e Fechar" at bounding box center [373, 372] width 56 height 15
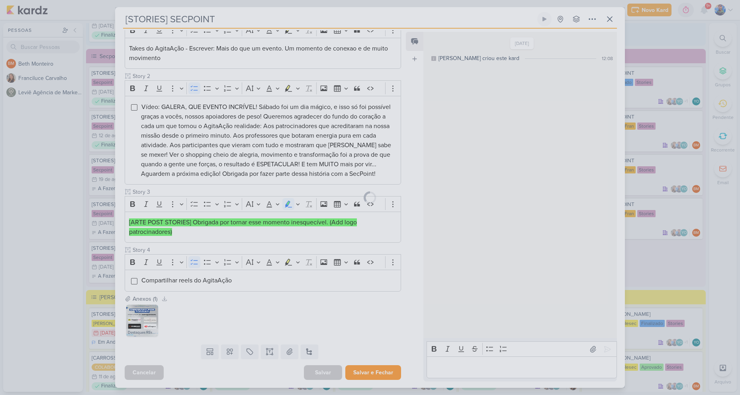
scroll to position [115, 0]
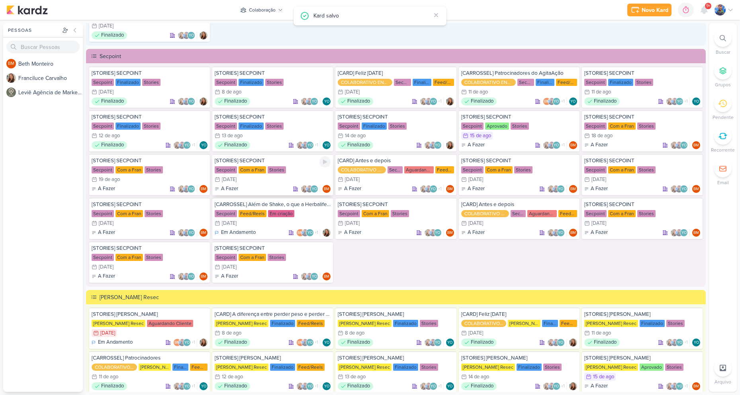
click at [236, 177] on div "[DATE]" at bounding box center [229, 179] width 15 height 5
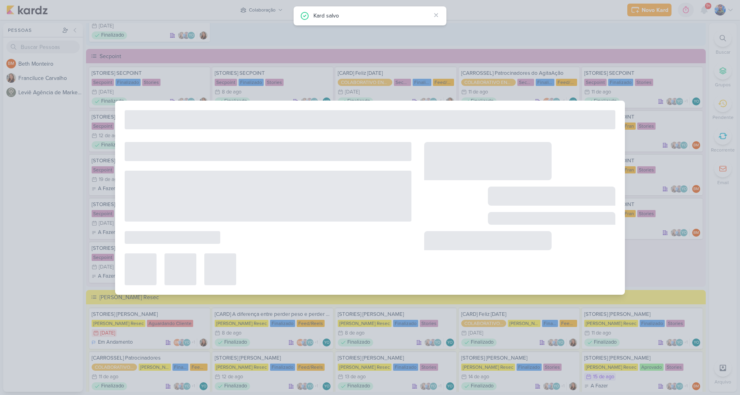
type input "[DATE] 23:59"
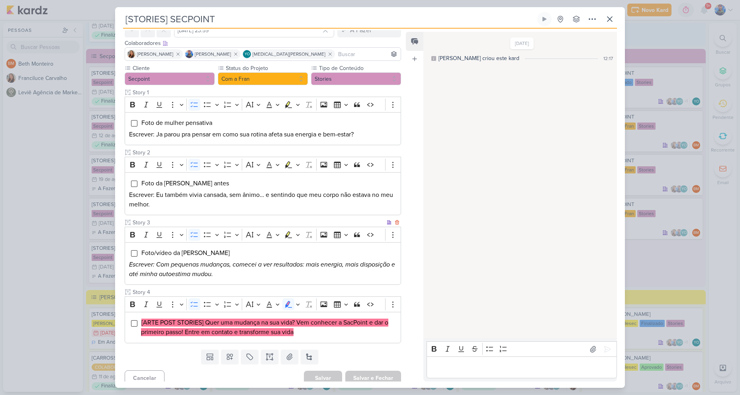
scroll to position [47, 0]
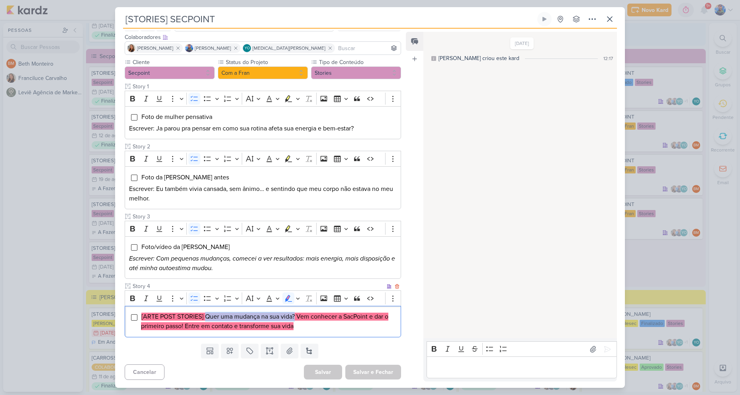
drag, startPoint x: 205, startPoint y: 318, endPoint x: 297, endPoint y: 321, distance: 92.0
click at [297, 321] on li "[ARTE POST STORIES] Quer uma mudança na sua vida? Vem conhecer a SacPoint e dar…" at bounding box center [269, 321] width 256 height 19
copy mark "Quer uma mudança na sua vida?"
click at [303, 316] on mark "[ARTE POST STORIES] Quer uma mudança na sua vida? Vem conhecer a SacPoint e dar…" at bounding box center [264, 322] width 247 height 18
drag, startPoint x: 298, startPoint y: 317, endPoint x: 370, endPoint y: 317, distance: 71.3
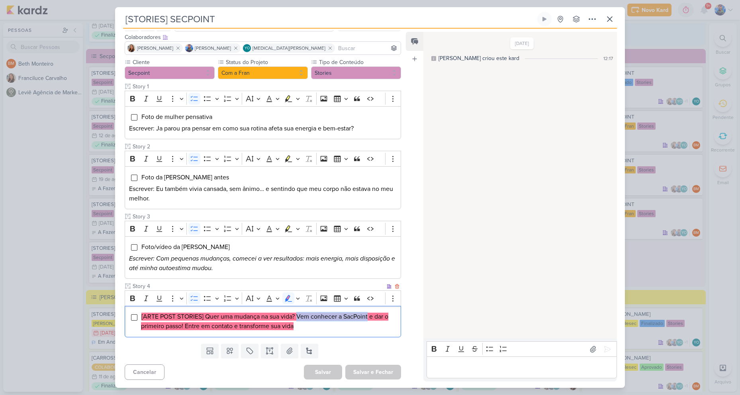
click at [370, 317] on mark "[ARTE POST STORIES] Quer uma mudança na sua vida? Vem conhecer a SacPoint e dar…" at bounding box center [264, 322] width 247 height 18
drag, startPoint x: 358, startPoint y: 317, endPoint x: 352, endPoint y: 317, distance: 6.4
click at [358, 317] on mark "[ARTE POST STORIES] Quer uma mudança na sua vida? Vem conhecer a SacPoint e dar…" at bounding box center [264, 322] width 247 height 18
click at [351, 317] on mark "[ARTE POST STORIES] Quer uma mudança na sua vida? Vem conhecer a SacPoint e dar…" at bounding box center [264, 322] width 247 height 18
click at [349, 316] on mark "[ARTE POST STORIES] Quer uma mudança na sua vida? Vem conhecer a SacPoint e dar…" at bounding box center [264, 322] width 247 height 18
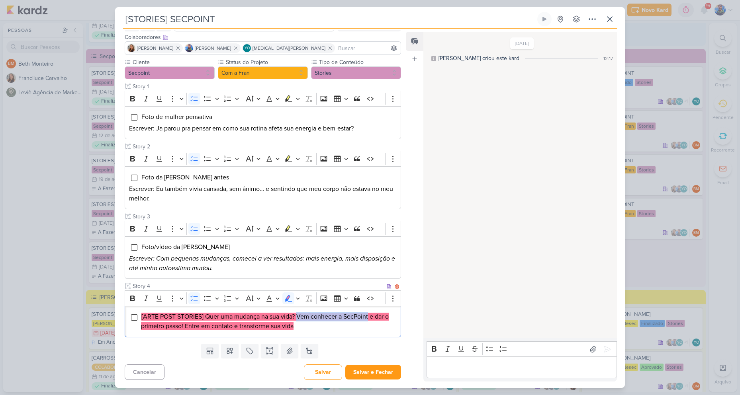
drag, startPoint x: 299, startPoint y: 315, endPoint x: 369, endPoint y: 318, distance: 69.8
click at [369, 318] on mark "[ARTE POST STORIES] Quer uma mudança na sua vida? Vem conhecer a SecPoint e dar…" at bounding box center [265, 322] width 248 height 18
copy mark "Vem conhecer a SecPoint"
click at [365, 327] on li "[ARTE POST STORIES] Quer uma mudança na sua vida? Vem conhecer a SecPoint e dar…" at bounding box center [269, 321] width 256 height 19
drag, startPoint x: 371, startPoint y: 317, endPoint x: 184, endPoint y: 330, distance: 187.6
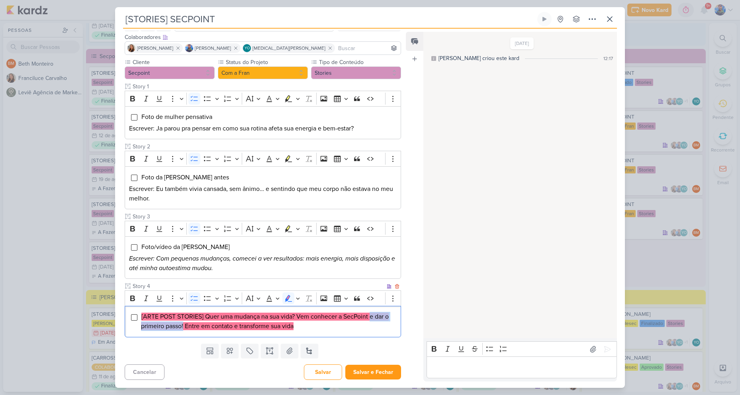
click at [184, 330] on mark "[ARTE POST STORIES] Quer uma mudança na sua vida? Vem conhecer a SecPoint e dar…" at bounding box center [265, 322] width 248 height 18
copy mark "e dar o primeiro passo!"
click at [201, 328] on mark "[ARTE POST STORIES] Quer uma mudança na sua vida? Vem conhecer a SecPoint e dar…" at bounding box center [265, 322] width 248 height 18
drag, startPoint x: 186, startPoint y: 324, endPoint x: 237, endPoint y: 327, distance: 50.7
click at [237, 327] on mark "[ARTE POST STORIES] Quer uma mudança na sua vida? Vem conhecer a SecPoint e dar…" at bounding box center [265, 322] width 248 height 18
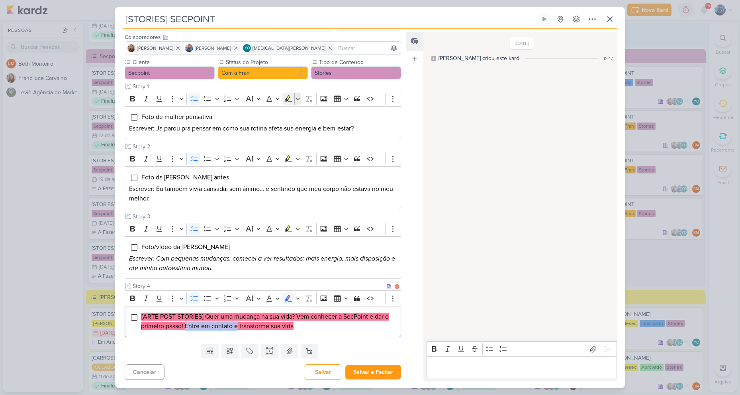
copy mark "Entre em contato e"
drag, startPoint x: 239, startPoint y: 329, endPoint x: 297, endPoint y: 332, distance: 57.8
click at [297, 332] on div "[ARTE POST STORIES] Quer uma mudança na sua vida? Vem conhecer a SecPoint e dar…" at bounding box center [263, 321] width 276 height 31
copy mark "transforme sua vida"
click at [304, 322] on li "[ARTE POST STORIES] Quer uma mudança na sua vida? Vem conhecer a SecPoint e dar…" at bounding box center [269, 321] width 256 height 19
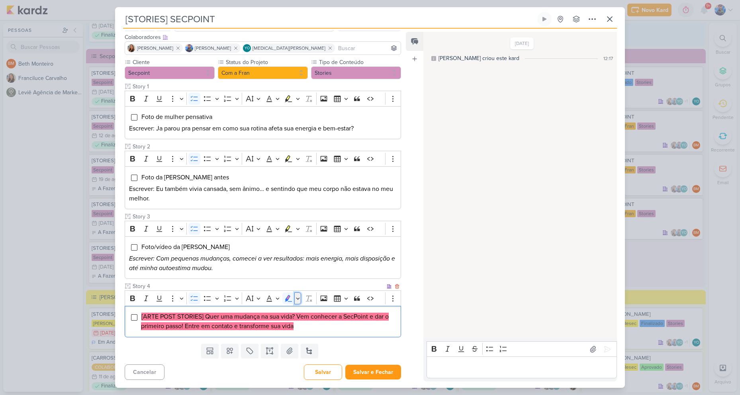
click at [298, 296] on icon "Editor toolbar" at bounding box center [298, 299] width 4 height 8
click at [252, 310] on icon "Text highlight toolbar" at bounding box center [250, 312] width 4 height 6
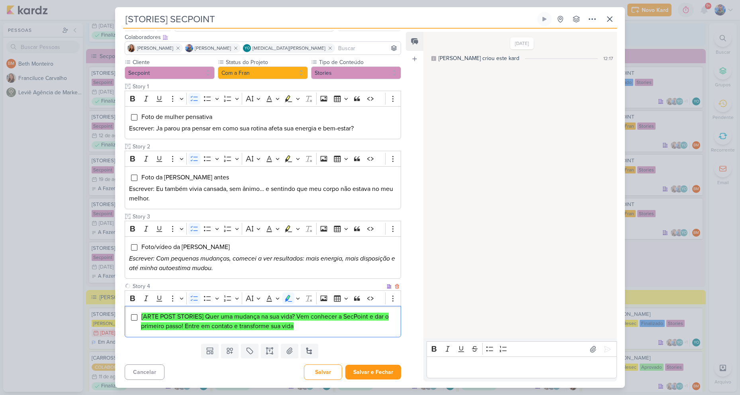
click at [300, 323] on li "[ARTE POST STORIES] Quer uma mudança na sua vida? Vem conhecer a SecPoint e dar…" at bounding box center [269, 321] width 256 height 19
click at [294, 357] on button at bounding box center [290, 351] width 18 height 14
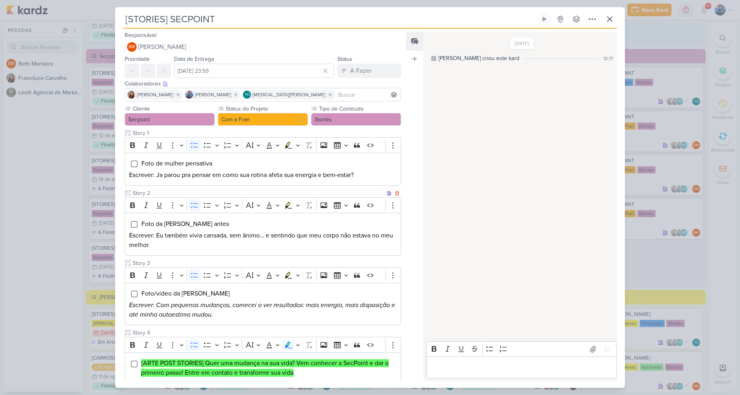
scroll to position [93, 0]
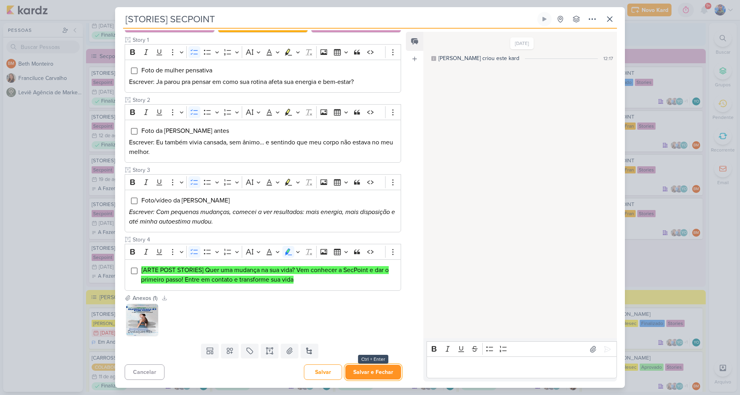
click at [372, 369] on button "Salvar e Fechar" at bounding box center [373, 372] width 56 height 15
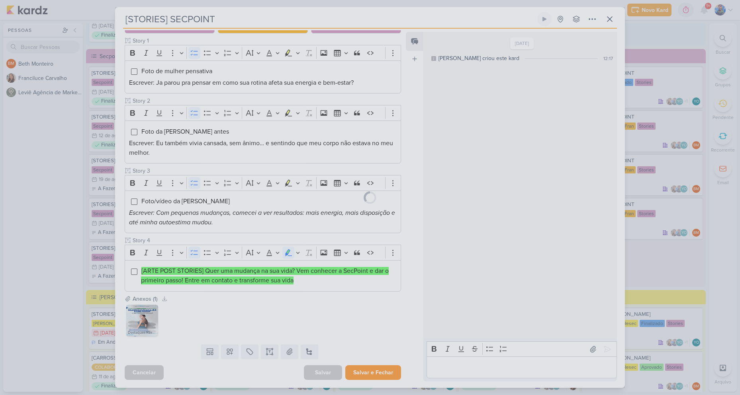
scroll to position [92, 0]
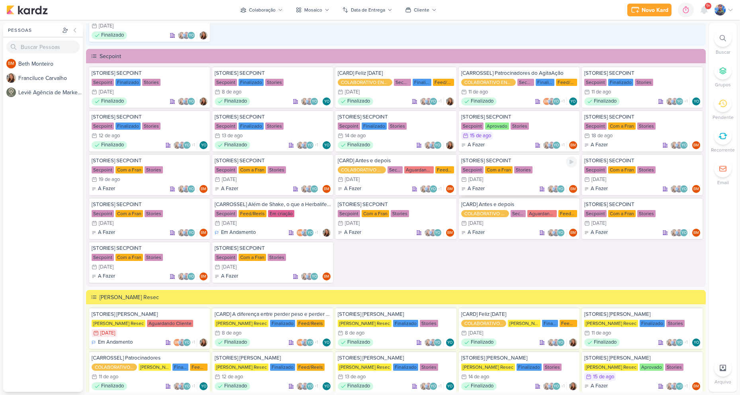
click at [478, 179] on div "[DATE]" at bounding box center [475, 179] width 15 height 5
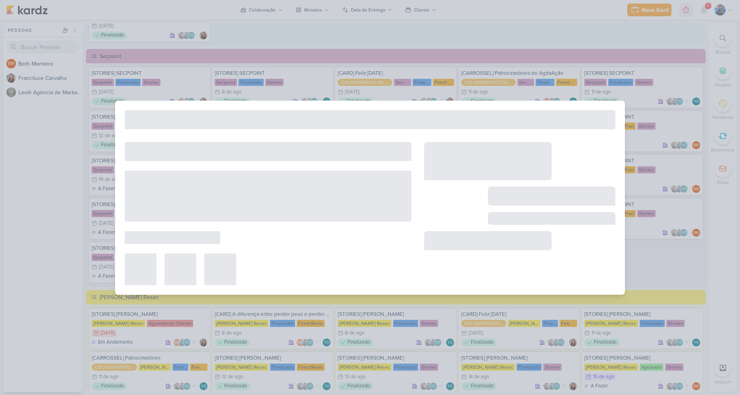
type input "[DATE] 23:59"
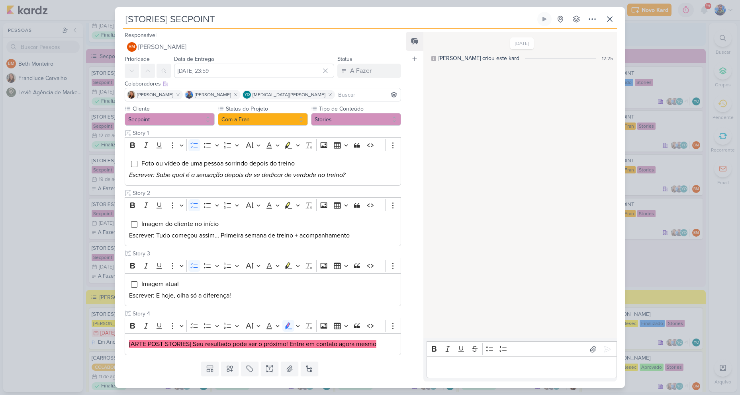
scroll to position [18, 0]
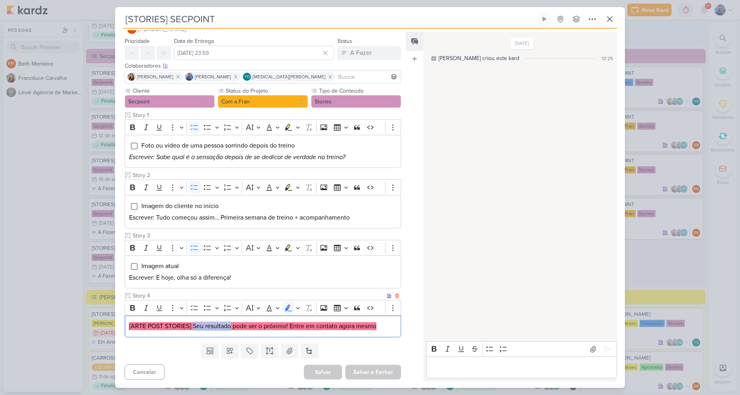
drag, startPoint x: 194, startPoint y: 325, endPoint x: 232, endPoint y: 329, distance: 38.8
click at [232, 329] on mark "[ARTE POST STORIES] Seu resultado pode ser o próximo! Entre em contato agora me…" at bounding box center [252, 327] width 247 height 8
copy mark "Seu resultado"
click at [256, 325] on mark "[ARTE POST STORIES] Seu resultado pode ser o próximo! Entre em contato agora me…" at bounding box center [252, 327] width 247 height 8
drag, startPoint x: 234, startPoint y: 326, endPoint x: 289, endPoint y: 325, distance: 55.4
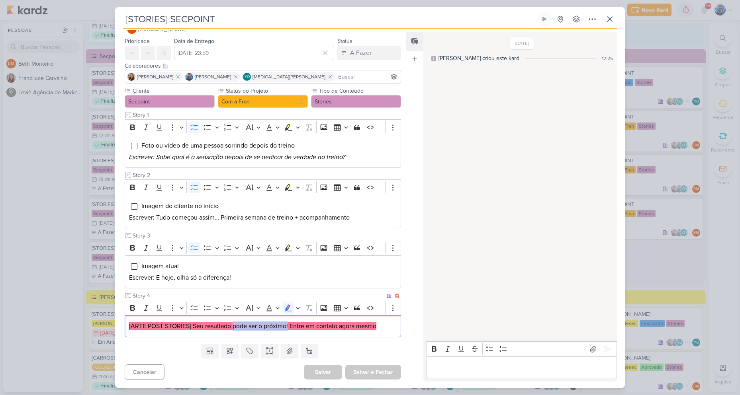
click at [289, 325] on mark "[ARTE POST STORIES] Seu resultado pode ser o próximo! Entre em contato agora me…" at bounding box center [252, 327] width 247 height 8
copy mark "pode ser o próximo!"
click at [324, 321] on div "[ARTE POST STORIES] Seu resultado pode ser o próximo! Entre em contato agora me…" at bounding box center [263, 327] width 276 height 22
drag, startPoint x: 291, startPoint y: 324, endPoint x: 339, endPoint y: 327, distance: 48.3
click at [339, 327] on mark "[ARTE POST STORIES] Seu resultado pode ser o próximo! Entre em contato agora me…" at bounding box center [252, 327] width 247 height 8
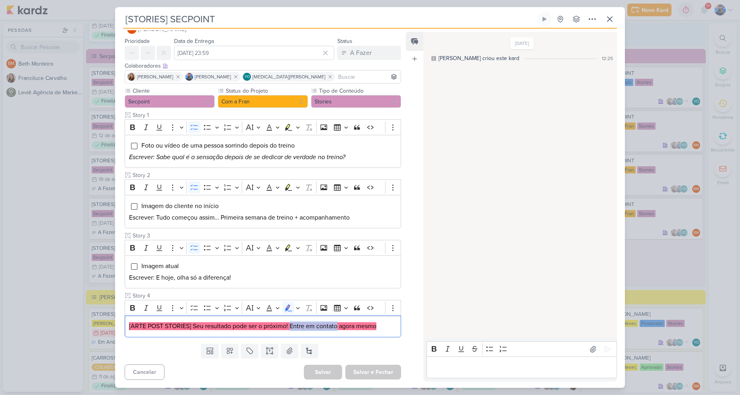
copy mark "Entre em contato"
click at [350, 328] on mark "[ARTE POST STORIES] Seu resultado pode ser o próximo! Entre em contato agora me…" at bounding box center [252, 327] width 247 height 8
drag, startPoint x: 340, startPoint y: 325, endPoint x: 380, endPoint y: 328, distance: 40.4
click at [380, 328] on p "[ARTE POST STORIES] Seu resultado pode ser o próximo! Entre em contato agora me…" at bounding box center [263, 327] width 268 height 10
click at [330, 327] on mark "[ARTE POST STORIES] Seu resultado pode ser o próximo! Entre em contato agora me…" at bounding box center [252, 327] width 247 height 8
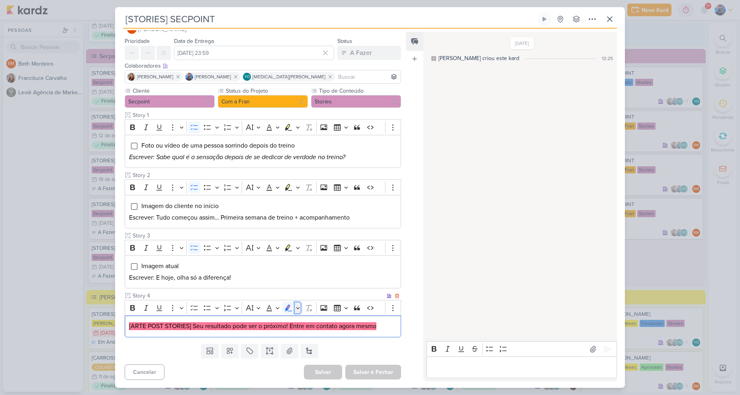
click at [297, 312] on icon "Editor toolbar" at bounding box center [298, 308] width 4 height 8
click at [252, 323] on icon "Text highlight toolbar" at bounding box center [251, 322] width 8 height 8
click at [340, 325] on mark "[ARTE POST STORIES] Seu resultado pode ser o próximo! Entre em contato agora me…" at bounding box center [252, 327] width 247 height 8
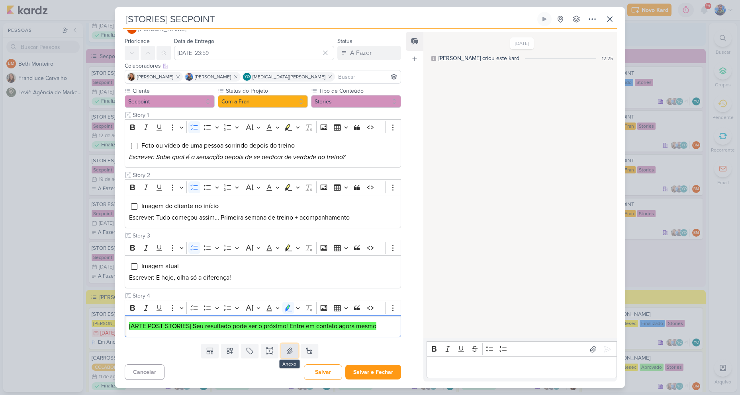
click at [286, 354] on icon at bounding box center [290, 351] width 8 height 8
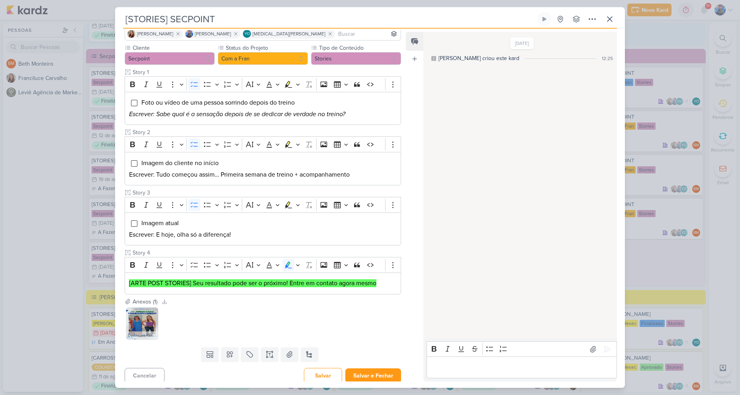
scroll to position [65, 0]
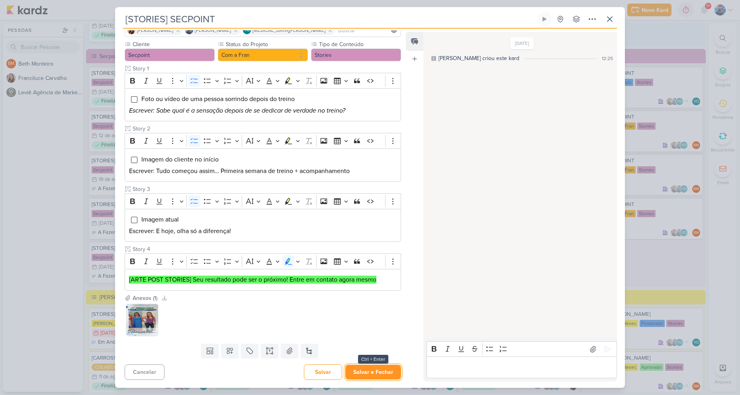
click at [378, 372] on button "Salvar e Fechar" at bounding box center [373, 372] width 56 height 15
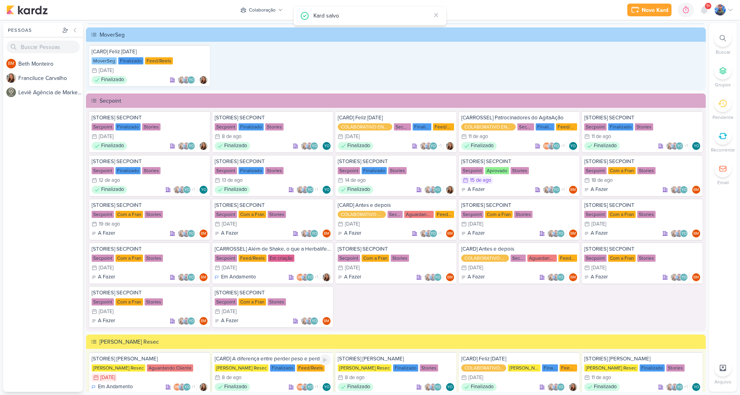
scroll to position [1229, 0]
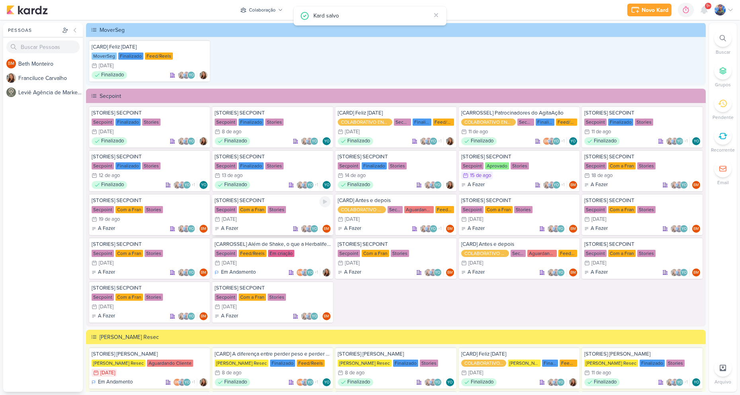
click at [271, 205] on div "[STORIES] SECPOINT Secpoint Com a Fran Stories 20/8 [DATE] A Fazer" at bounding box center [272, 214] width 121 height 41
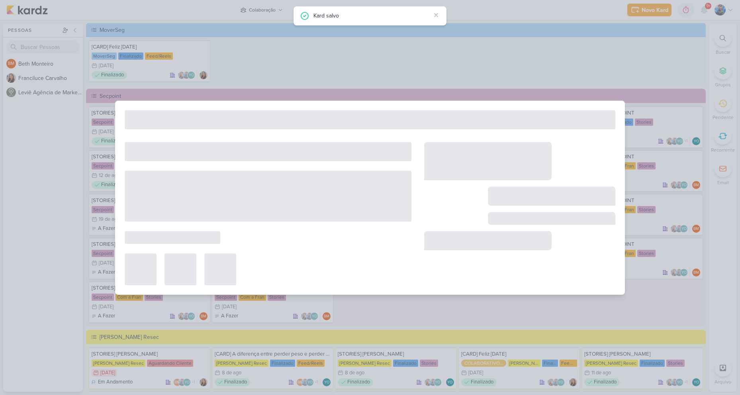
type input "[DATE] 23:59"
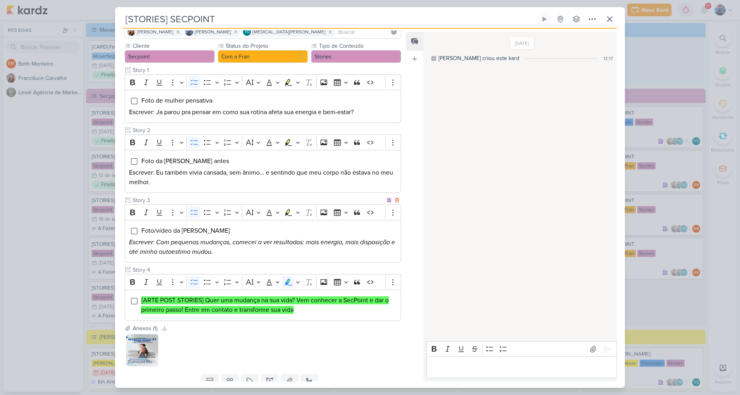
scroll to position [0, 0]
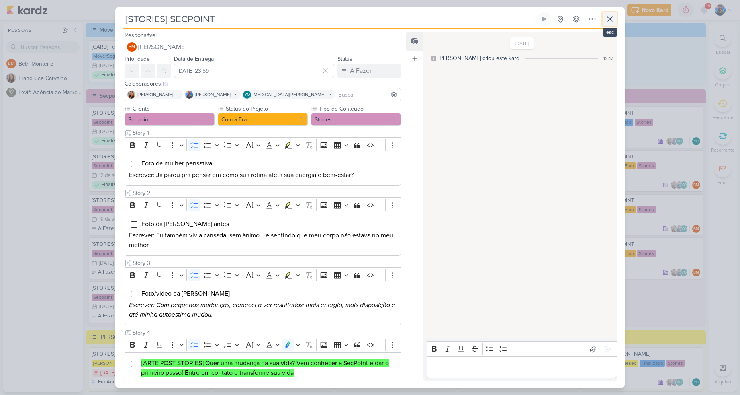
click at [609, 18] on icon at bounding box center [609, 19] width 5 height 5
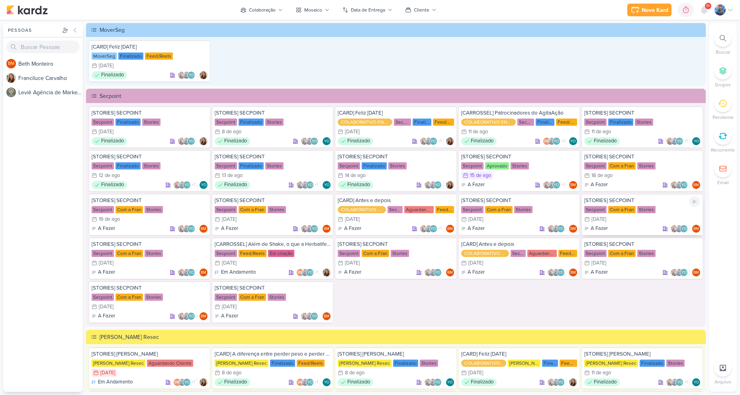
click at [619, 215] on div "[STORIES] SECPOINT Secpoint Com a Fran Stories 22/8 [DATE] A Fazer" at bounding box center [642, 214] width 121 height 41
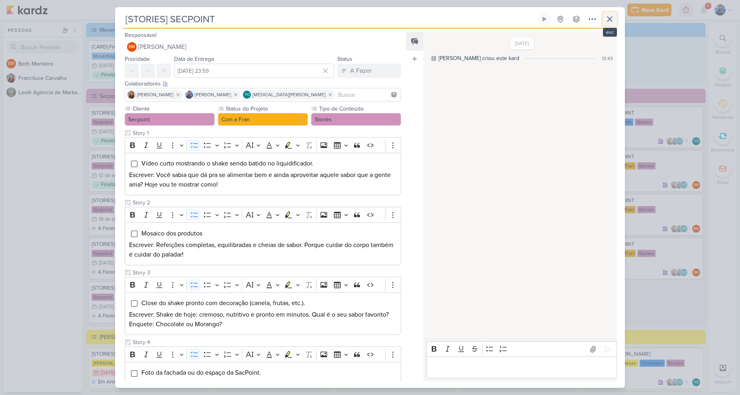
click at [608, 20] on icon at bounding box center [610, 19] width 10 height 10
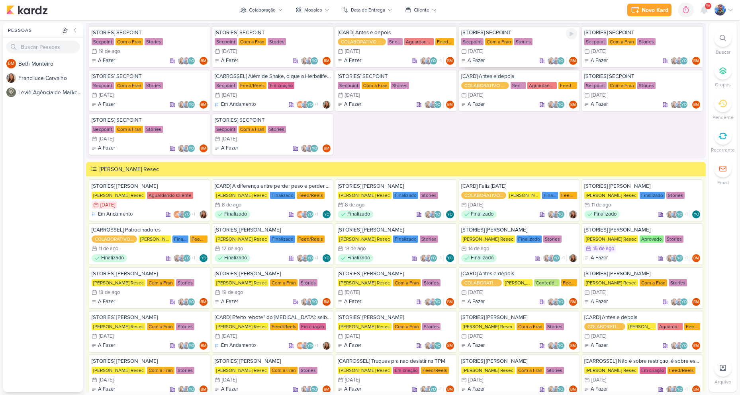
scroll to position [1428, 0]
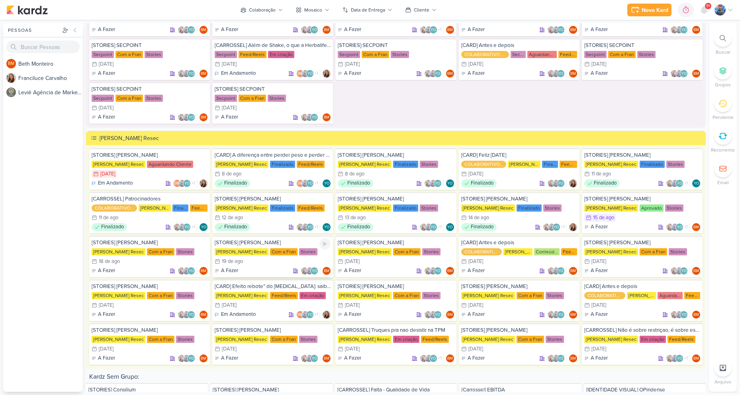
click at [233, 255] on div "[PERSON_NAME] Resec" at bounding box center [242, 251] width 54 height 7
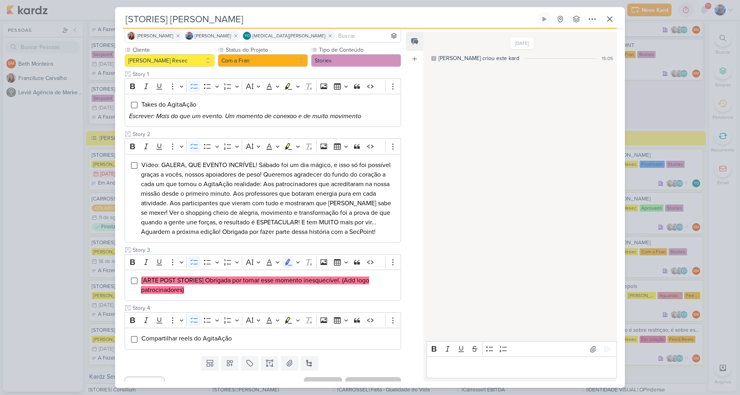
scroll to position [71, 0]
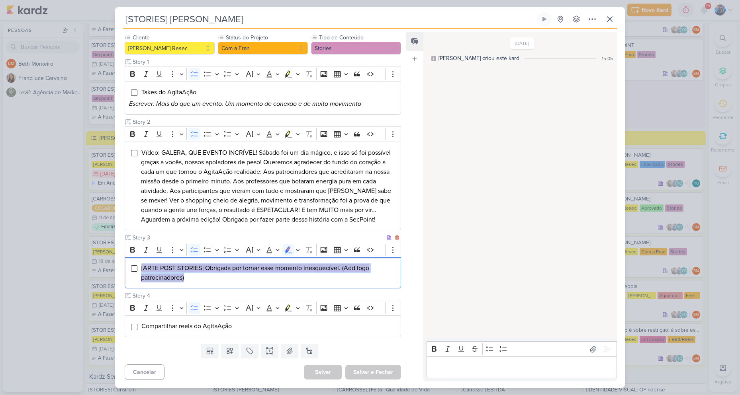
drag, startPoint x: 197, startPoint y: 282, endPoint x: 138, endPoint y: 268, distance: 60.7
click at [138, 268] on div "[ARTE POST STORIES] Obrigada por tornar esse momento inesquecível. (Add logo pa…" at bounding box center [263, 273] width 276 height 31
click at [297, 250] on icon "Editor toolbar" at bounding box center [298, 250] width 4 height 2
click at [253, 263] on icon "Text highlight toolbar" at bounding box center [251, 264] width 8 height 8
click at [236, 278] on li "[ARTE POST STORIES] Obrigada por tornar esse momento inesquecível. (Add logo pa…" at bounding box center [269, 273] width 256 height 19
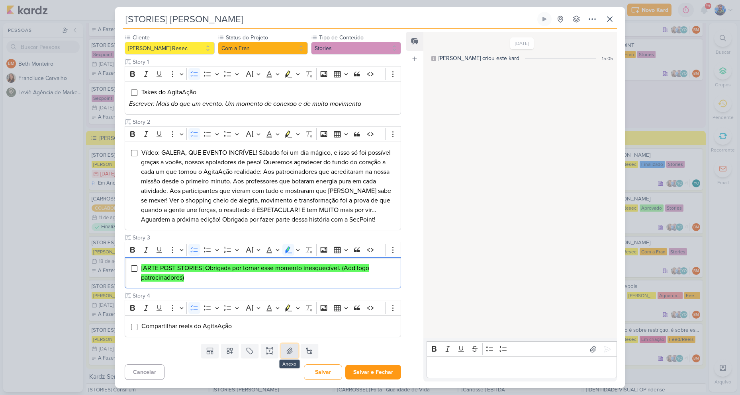
click at [286, 352] on icon at bounding box center [290, 351] width 8 height 8
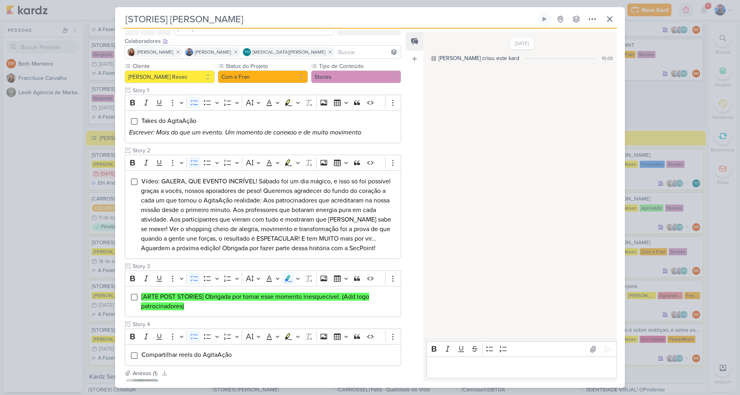
scroll to position [0, 0]
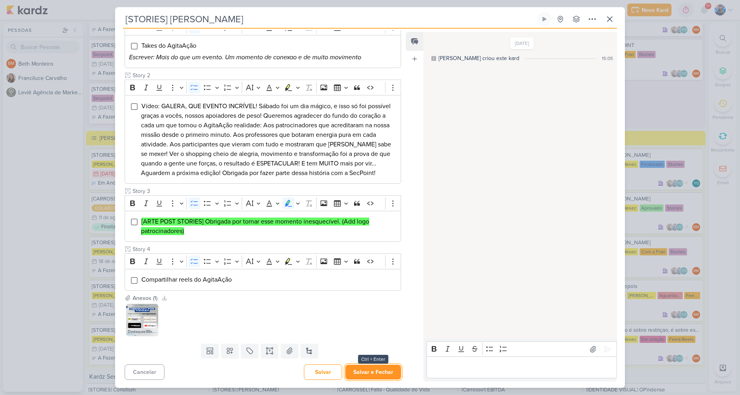
click at [371, 368] on button "Salvar e Fechar" at bounding box center [373, 372] width 56 height 15
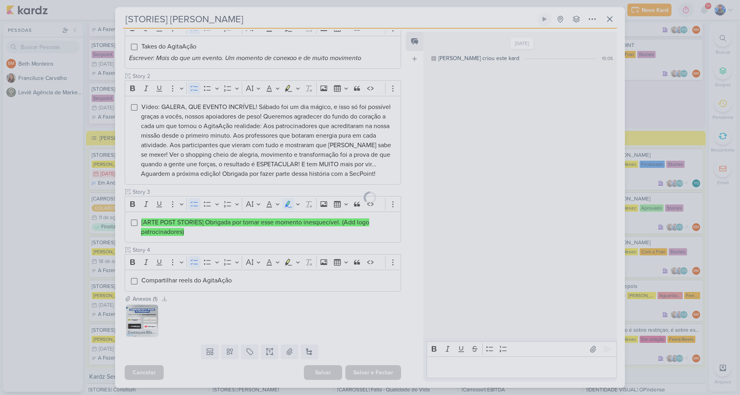
scroll to position [117, 0]
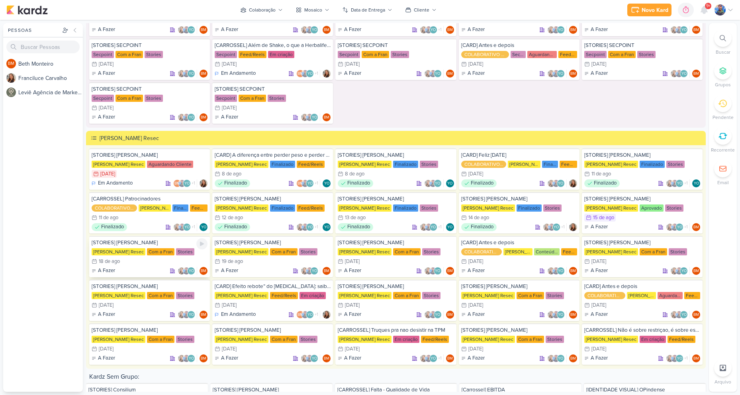
click at [169, 255] on div "[PERSON_NAME] Resec Com a Fran Stories" at bounding box center [150, 252] width 116 height 8
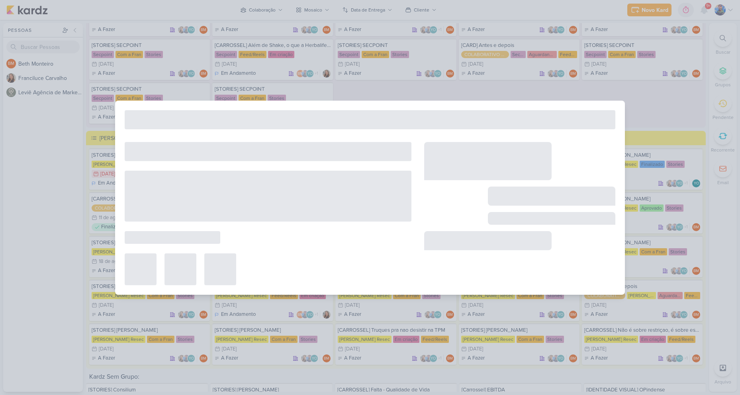
type input "[DATE] 23:59"
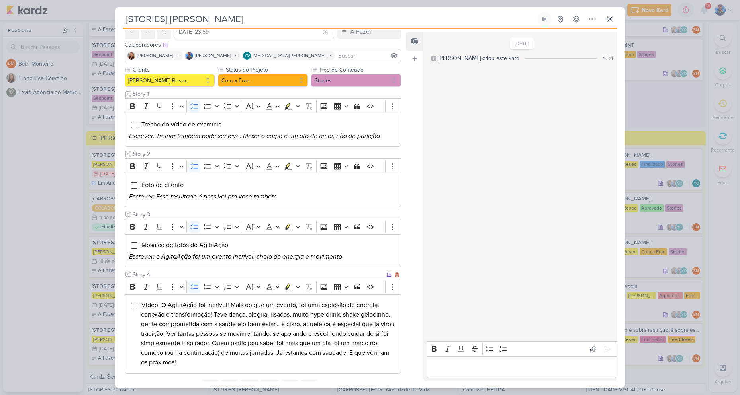
scroll to position [40, 0]
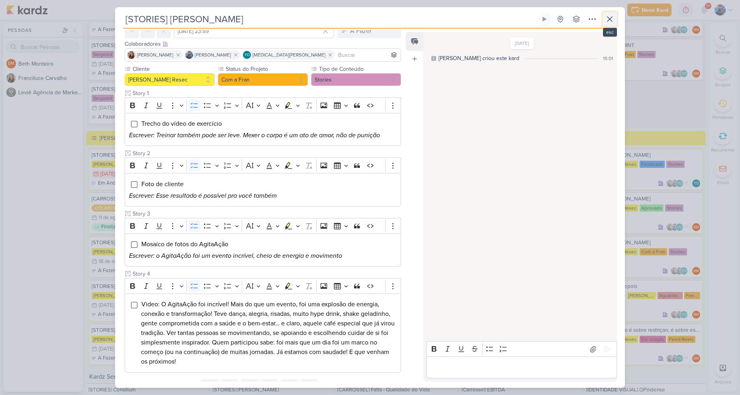
click at [615, 19] on button at bounding box center [610, 19] width 14 height 14
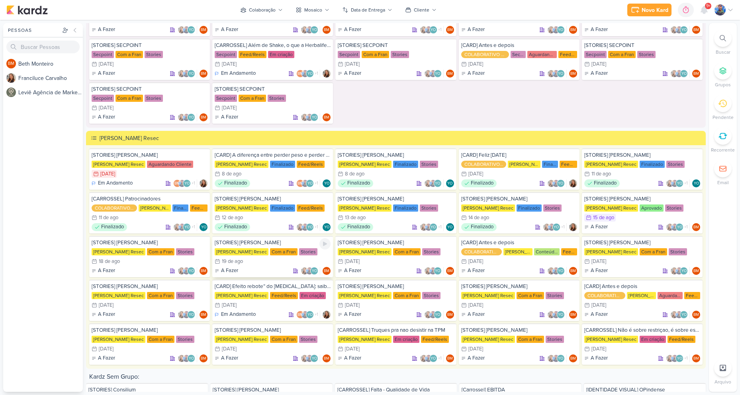
click at [242, 260] on div "19 de ago" at bounding box center [232, 261] width 21 height 5
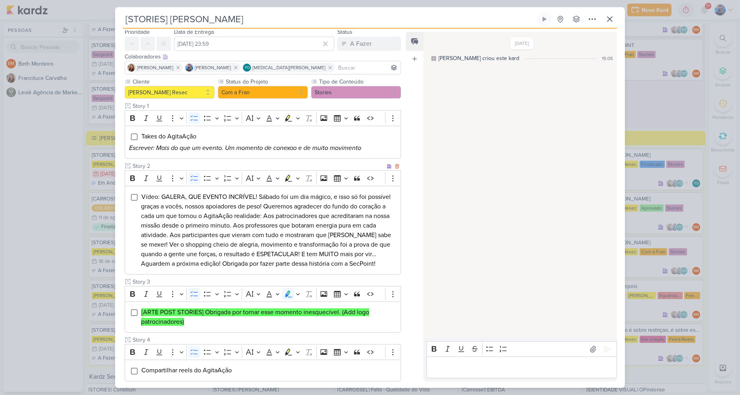
scroll to position [118, 0]
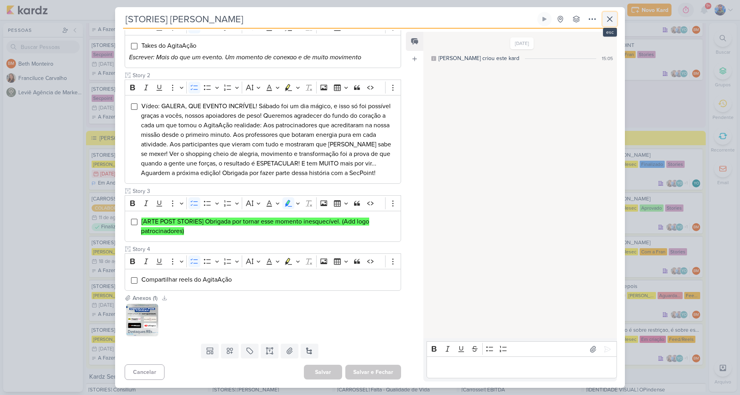
click at [607, 17] on icon at bounding box center [610, 19] width 10 height 10
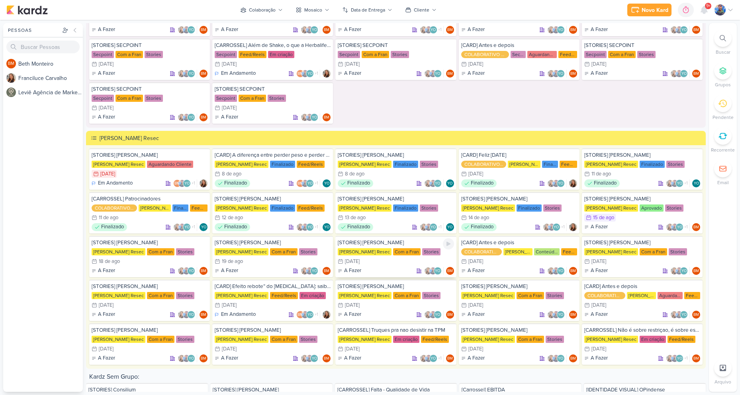
click at [376, 258] on div "20/8 [DATE]" at bounding box center [396, 262] width 116 height 8
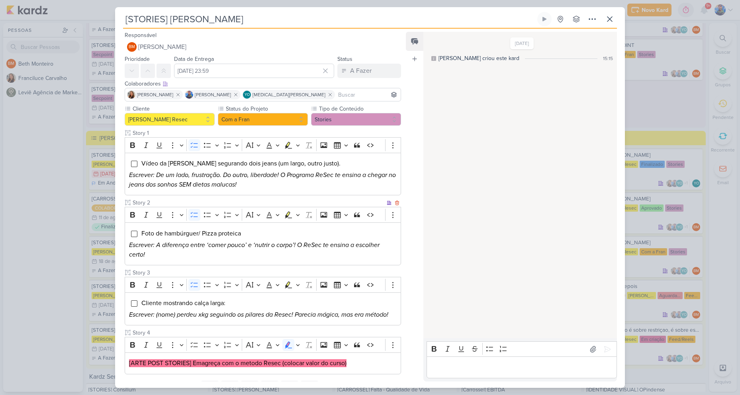
scroll to position [37, 0]
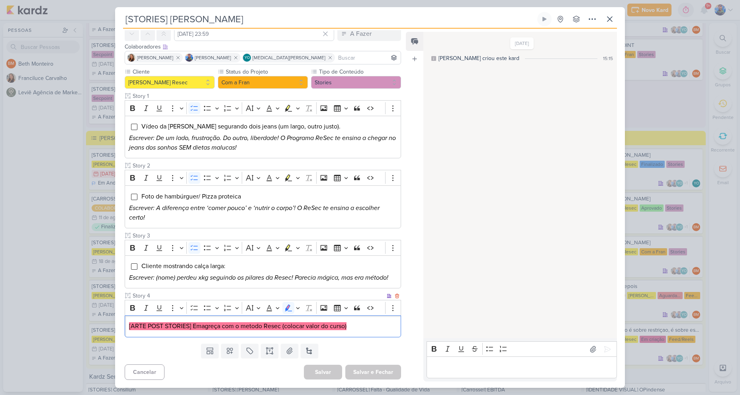
click at [330, 325] on mark "[ARTE POST STORIES] Emagreça com o metodo Resec (colocar valor do curso)" at bounding box center [237, 327] width 217 height 8
drag, startPoint x: 194, startPoint y: 325, endPoint x: 235, endPoint y: 330, distance: 41.3
click at [235, 330] on mark "[ARTE POST STORIES] Emagreça com o metodo Resec (colocar valor do curso)" at bounding box center [237, 327] width 217 height 8
click at [238, 327] on mark "[ARTE POST STORIES] Emagreça com o metodo Resec (colocar valor do curso)" at bounding box center [237, 327] width 217 height 8
drag, startPoint x: 238, startPoint y: 327, endPoint x: 194, endPoint y: 324, distance: 43.9
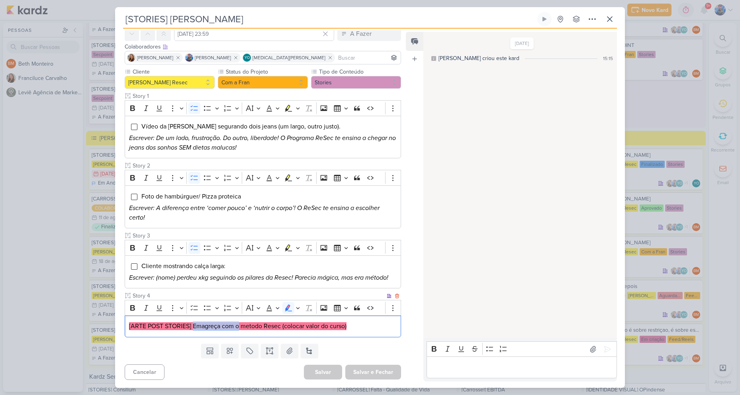
click at [194, 324] on mark "[ARTE POST STORIES] Emagreça com o metodo Resec (colocar valor do curso)" at bounding box center [237, 327] width 217 height 8
click at [267, 327] on mark "[ARTE POST STORIES] Emagreça com o metodo Resec (colocar valor do curso)" at bounding box center [237, 327] width 217 height 8
drag, startPoint x: 241, startPoint y: 328, endPoint x: 282, endPoint y: 332, distance: 41.3
click at [282, 332] on div "[ARTE POST STORIES] Emagreça com o metodo Resec (colocar valor do curso)" at bounding box center [263, 327] width 276 height 22
click at [278, 325] on mark "[ARTE POST STORIES] Emagreça com o metodo Resec (colocar valor do curso)" at bounding box center [237, 327] width 217 height 8
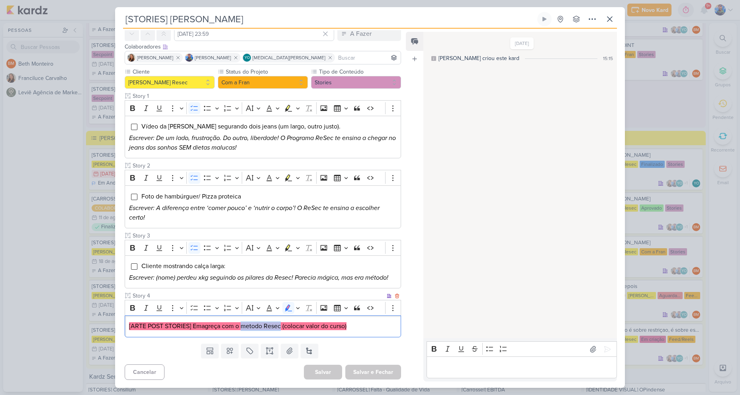
drag, startPoint x: 241, startPoint y: 325, endPoint x: 281, endPoint y: 329, distance: 39.6
click at [281, 329] on mark "[ARTE POST STORIES] Emagreça com o metodo Resec (colocar valor do curso)" at bounding box center [237, 327] width 217 height 8
click at [343, 326] on mark "[ARTE POST STORIES] Emagreça com o metodo Resec (colocar valor do curso)" at bounding box center [237, 327] width 217 height 8
click at [461, 367] on p "Editor editing area: main" at bounding box center [521, 368] width 182 height 10
click at [334, 329] on mark "[ARTE POST STORIES] Emagreça com o metodo Resec (colocar valor do curso)" at bounding box center [237, 327] width 217 height 8
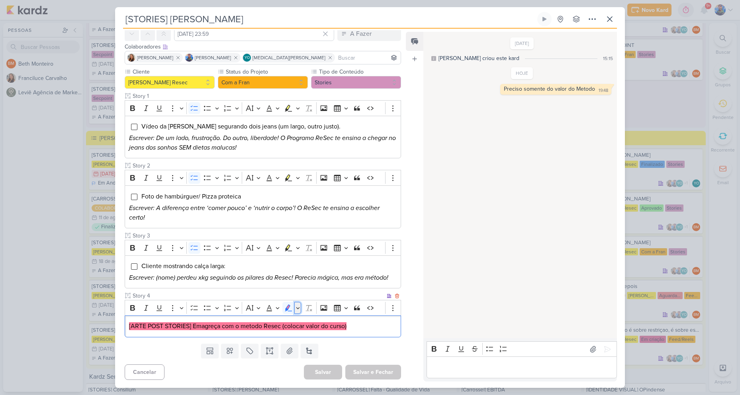
click at [299, 313] on button "Highlight" at bounding box center [297, 308] width 7 height 12
click at [274, 323] on icon "Text highlight toolbar" at bounding box center [278, 322] width 8 height 8
click at [336, 342] on div "Templates Campos Personalizados Marcadores Caixa De Texto Anexo [GEOGRAPHIC_DAT…" at bounding box center [259, 351] width 289 height 21
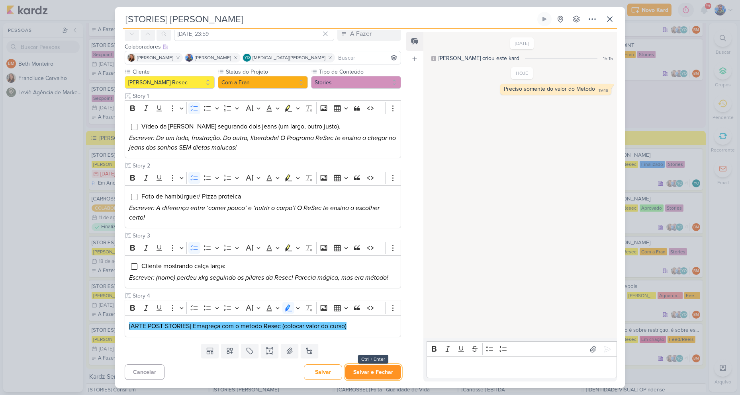
click at [376, 375] on button "Salvar e Fechar" at bounding box center [373, 372] width 56 height 15
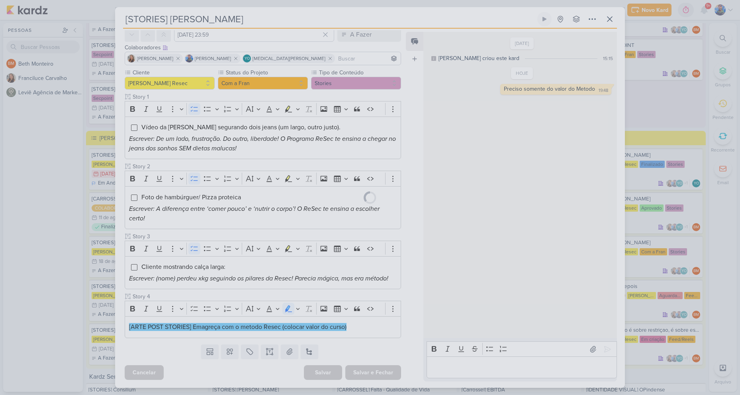
scroll to position [36, 0]
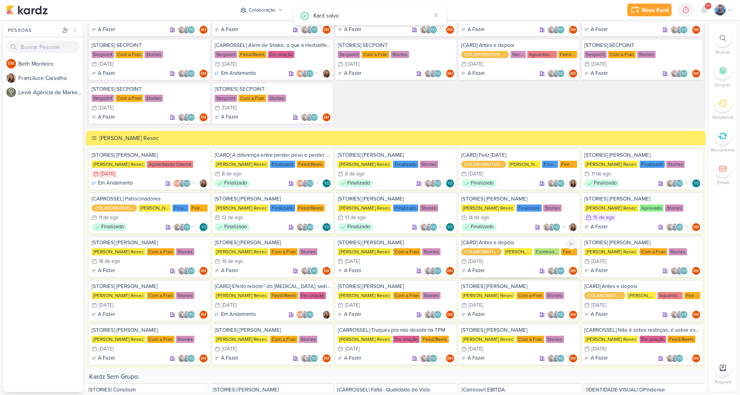
click at [496, 254] on div "COLABORATIVO ENTRE PERFIS" at bounding box center [481, 251] width 41 height 7
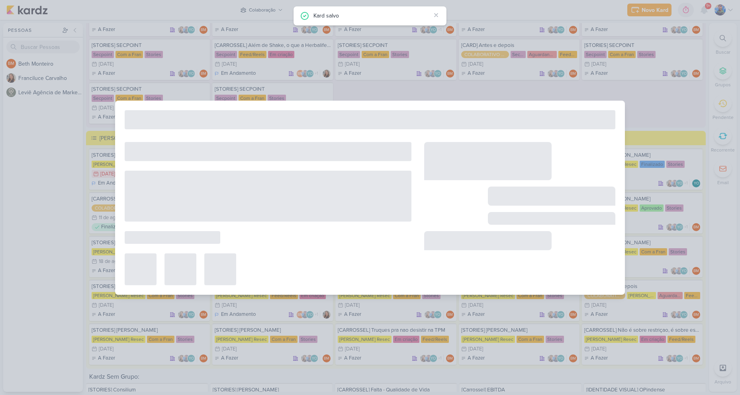
type input "[CARD] Antes e depois"
type input "[DATE] 23:59"
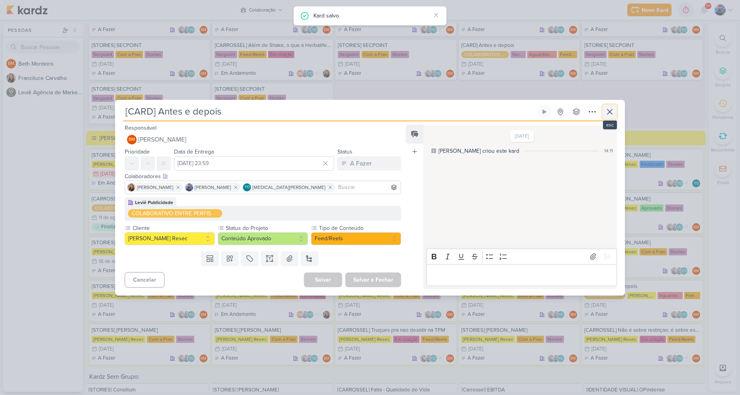
click at [611, 111] on icon at bounding box center [610, 112] width 10 height 10
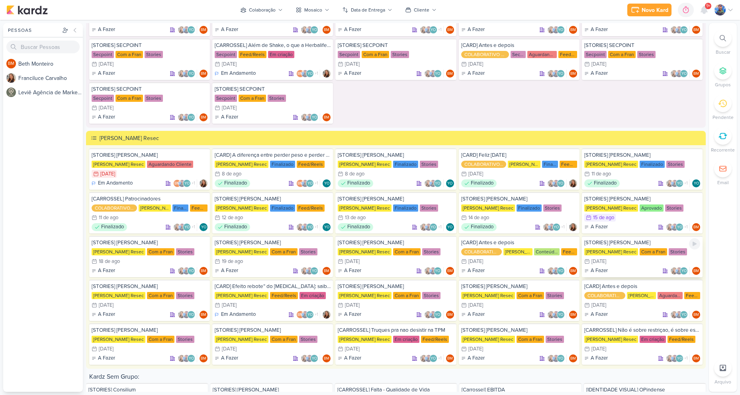
click at [606, 261] on div "[DATE]" at bounding box center [598, 261] width 15 height 5
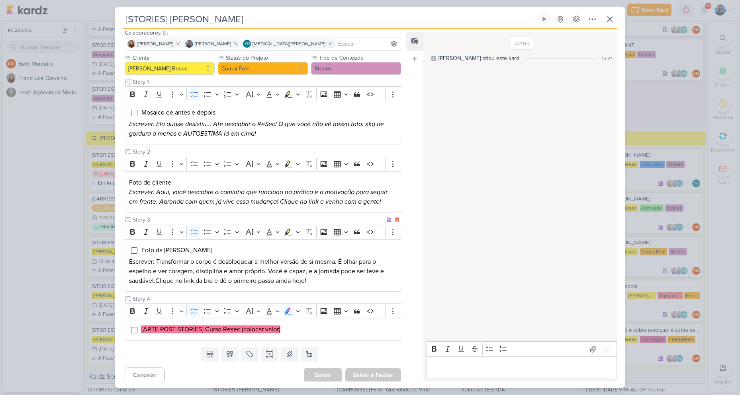
scroll to position [54, 0]
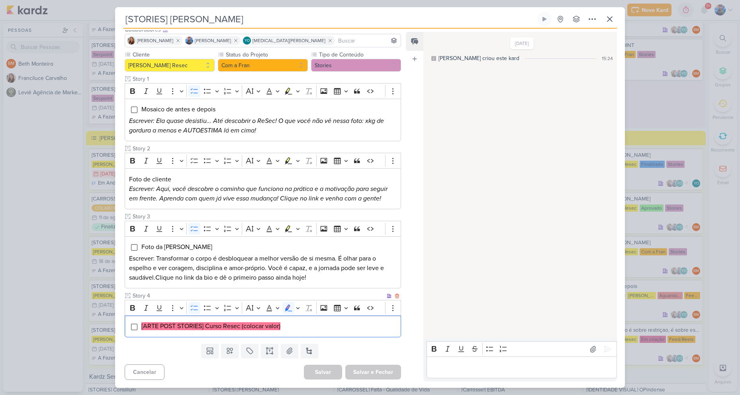
drag, startPoint x: 286, startPoint y: 326, endPoint x: 266, endPoint y: 317, distance: 22.1
click at [266, 317] on div "[ARTE POST STORIES] Curso Resec (colocar valor)" at bounding box center [263, 327] width 276 height 22
click at [292, 317] on div "[ARTE POST STORIES] Curso Resec (colocar valor)" at bounding box center [263, 327] width 276 height 22
click at [221, 328] on mark "[ARTE POST STORIES] Curso Resec (colocar valor)" at bounding box center [210, 327] width 139 height 8
drag, startPoint x: 204, startPoint y: 326, endPoint x: 214, endPoint y: 327, distance: 10.0
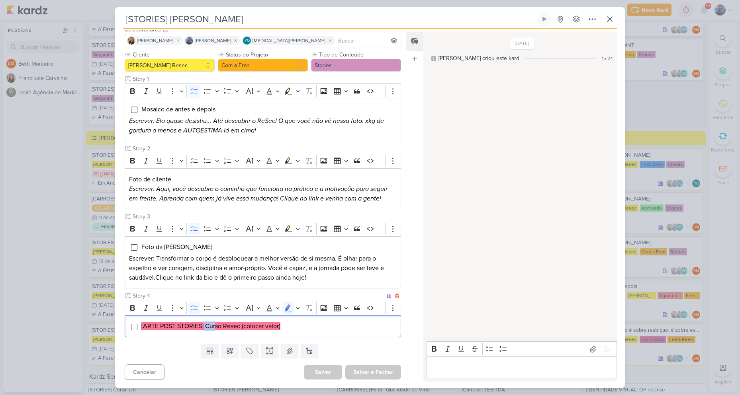
click at [214, 327] on mark "[ARTE POST STORIES] Curso Resec (colocar valor)" at bounding box center [210, 327] width 139 height 8
drag, startPoint x: 206, startPoint y: 325, endPoint x: 220, endPoint y: 327, distance: 14.4
click at [220, 327] on mark "[ARTE POST STORIES] Curso Resec (colocar valor)" at bounding box center [210, 327] width 139 height 8
click at [231, 325] on mark "[ARTE POST STORIES] Curso Resec (colocar valor)" at bounding box center [210, 327] width 139 height 8
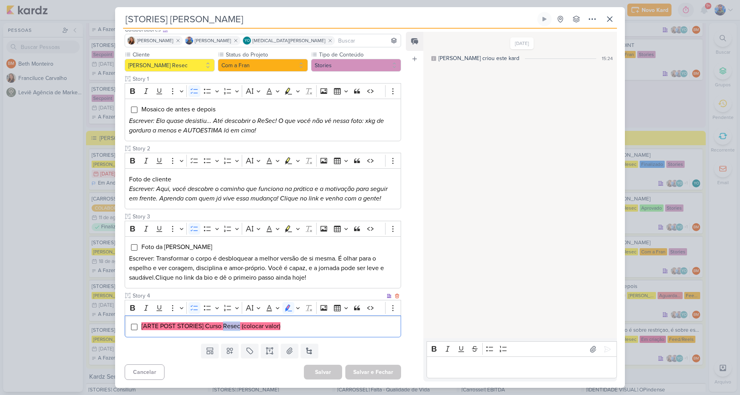
drag, startPoint x: 223, startPoint y: 326, endPoint x: 240, endPoint y: 329, distance: 17.1
click at [240, 329] on mark "[ARTE POST STORIES] Curso Resec (colocar valor)" at bounding box center [210, 327] width 139 height 8
click at [266, 328] on mark "[ARTE POST STORIES] Curso Resec (colocar valor)" at bounding box center [210, 327] width 139 height 8
click at [301, 305] on div "Bold Italic Underline More To-do List Bulleted List Bulleted List Numbered List…" at bounding box center [255, 308] width 257 height 15
click at [299, 308] on icon "Editor toolbar" at bounding box center [298, 308] width 4 height 8
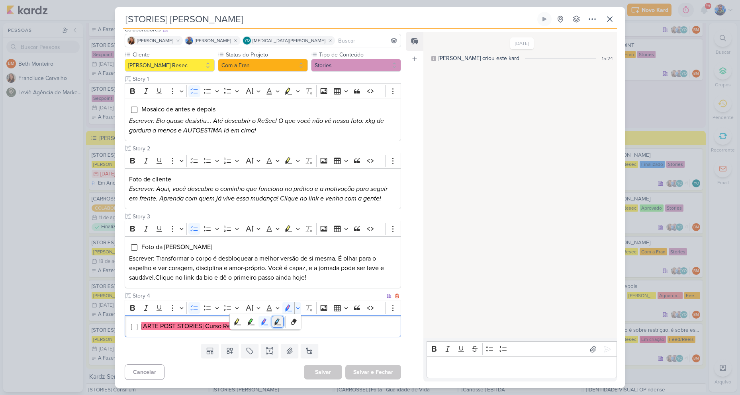
click at [277, 323] on icon "Text highlight toolbar" at bounding box center [277, 322] width 7 height 7
click at [309, 325] on li "[ARTE POST STORIES] Curso Resec (colocar valor)" at bounding box center [269, 327] width 256 height 10
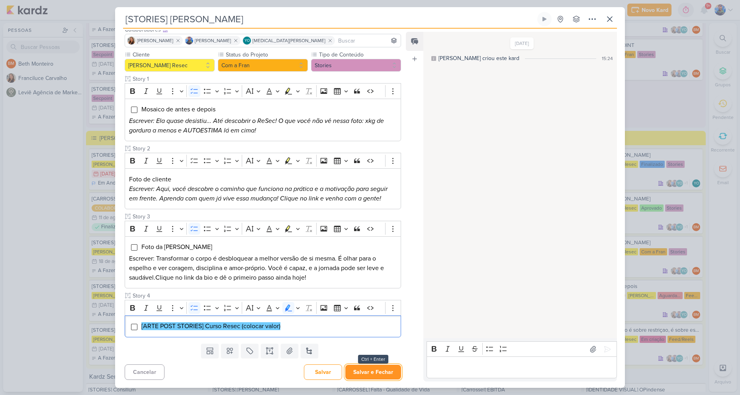
click at [363, 369] on button "Salvar e Fechar" at bounding box center [373, 372] width 56 height 15
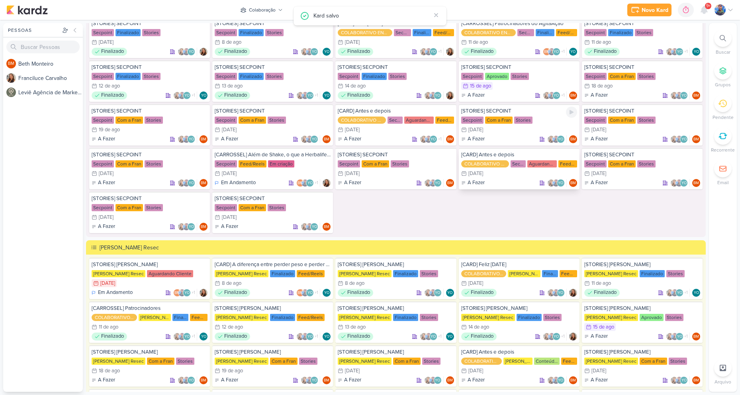
scroll to position [1309, 0]
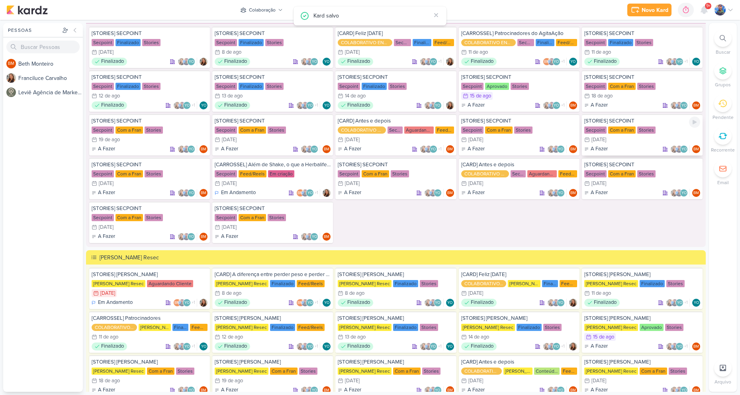
click at [609, 134] on div "[STORIES] SECPOINT Secpoint Com a Fran Stories 22/8 [DATE] A Fazer" at bounding box center [642, 134] width 121 height 41
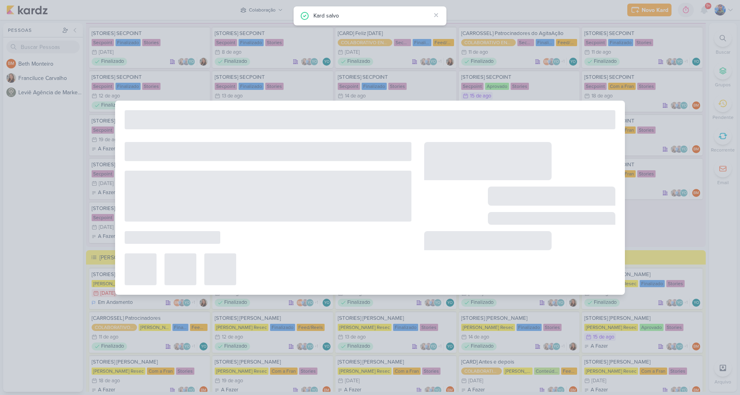
type input "[STORIES] SECPOINT"
type input "[DATE] 23:59"
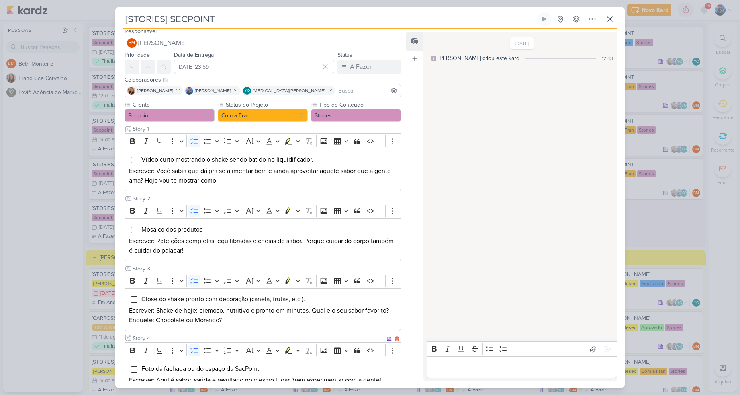
scroll to position [0, 0]
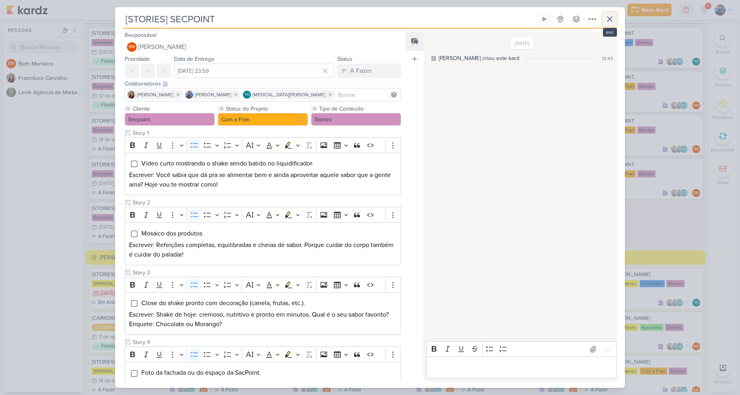
click at [608, 23] on icon at bounding box center [610, 19] width 10 height 10
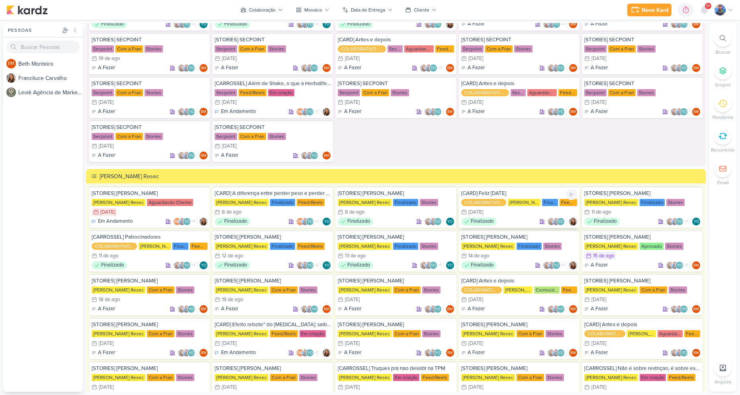
scroll to position [1508, 0]
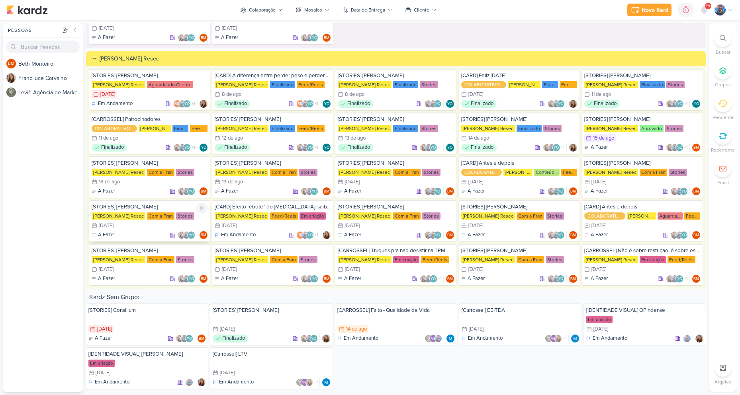
click at [141, 214] on div "[PERSON_NAME] Resec Com a Fran Stories" at bounding box center [150, 216] width 116 height 8
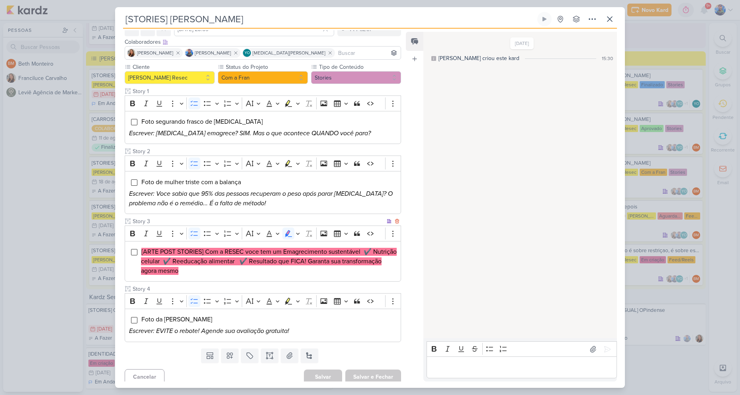
scroll to position [47, 0]
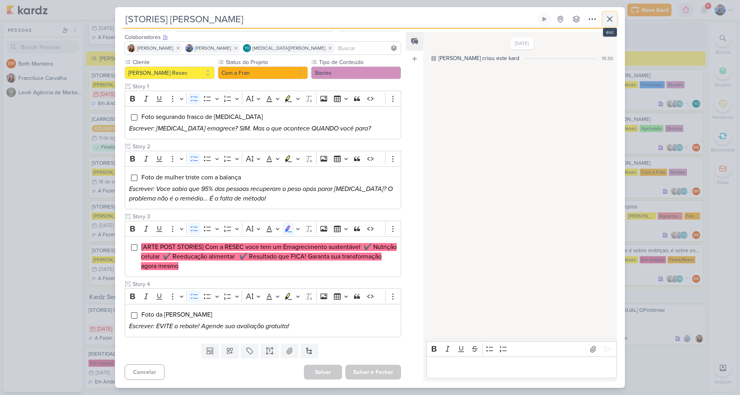
click at [608, 20] on icon at bounding box center [609, 19] width 5 height 5
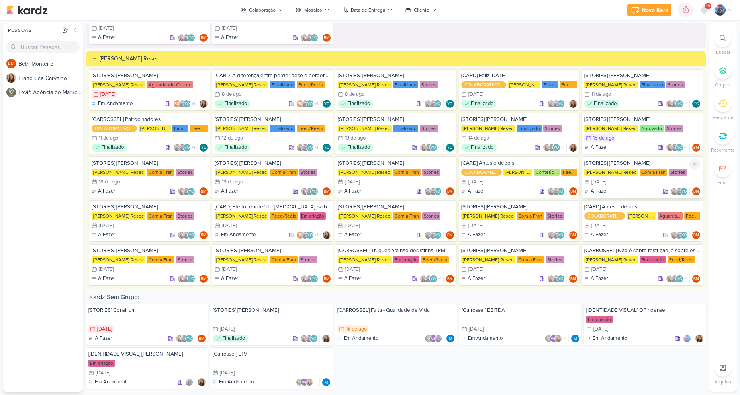
click at [630, 183] on div "21/8 [DATE]" at bounding box center [642, 182] width 116 height 8
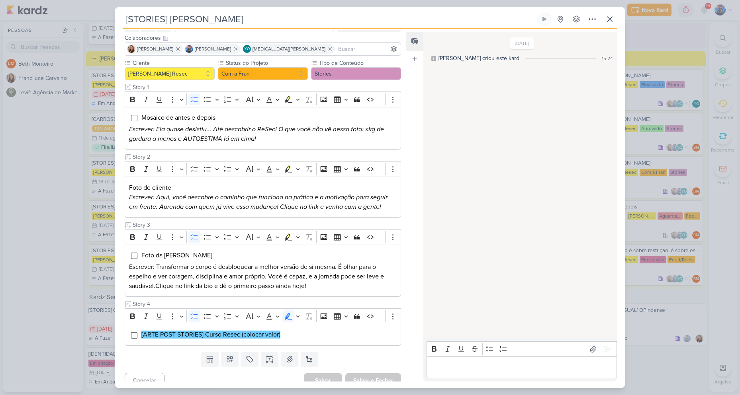
scroll to position [54, 0]
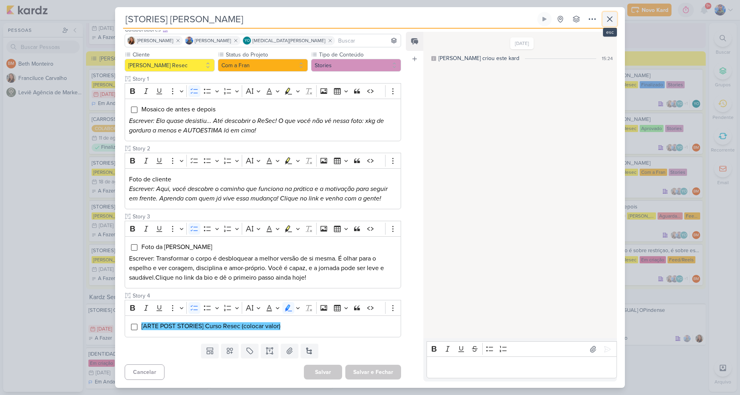
click at [609, 24] on button at bounding box center [610, 19] width 14 height 14
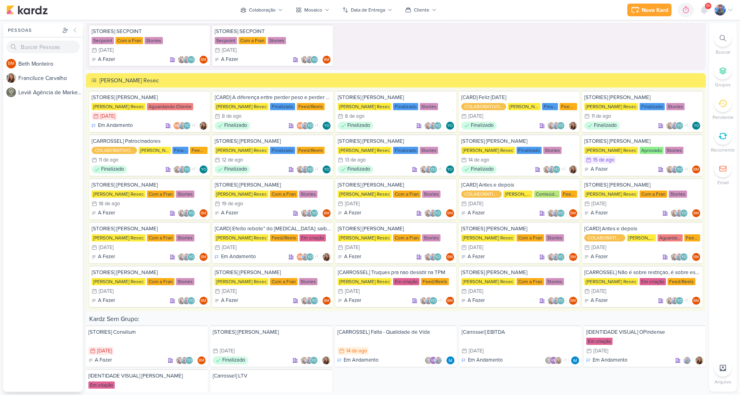
scroll to position [1508, 0]
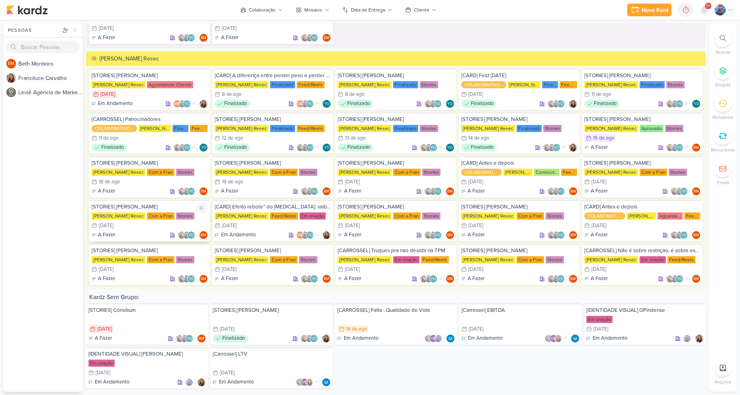
click at [152, 224] on div "22/8 [DATE]" at bounding box center [150, 226] width 116 height 8
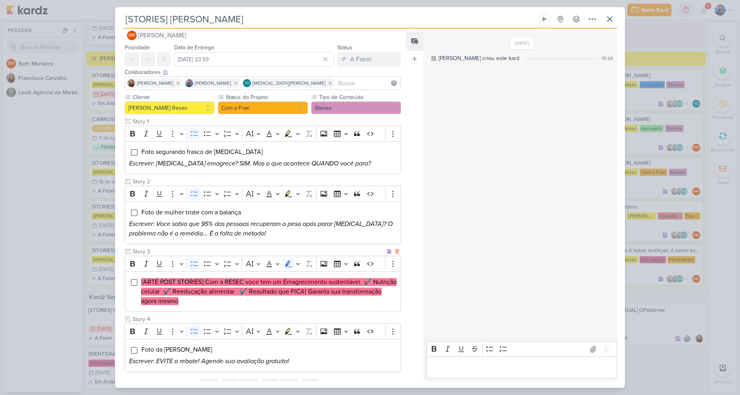
scroll to position [47, 0]
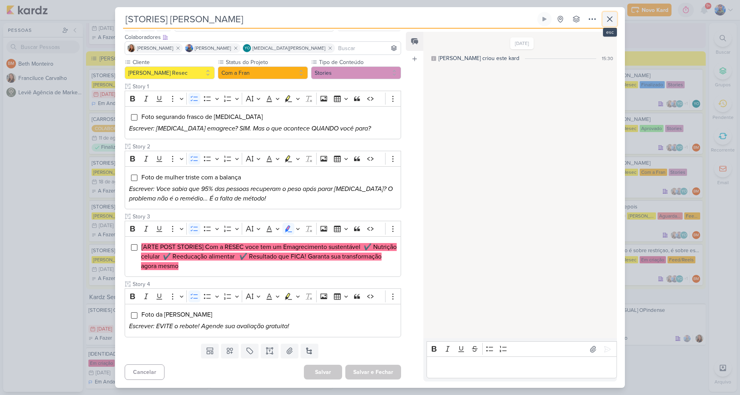
click at [609, 21] on icon at bounding box center [610, 19] width 10 height 10
